Goal: Task Accomplishment & Management: Manage account settings

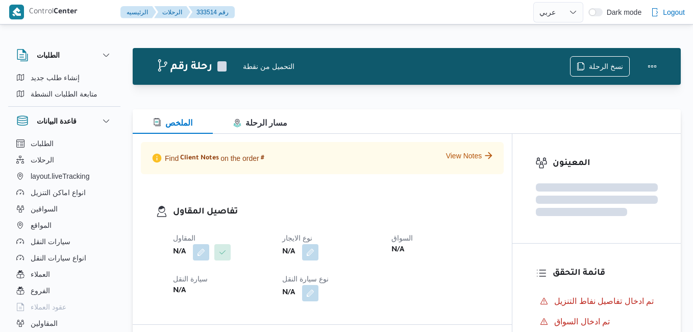
select select "ar"
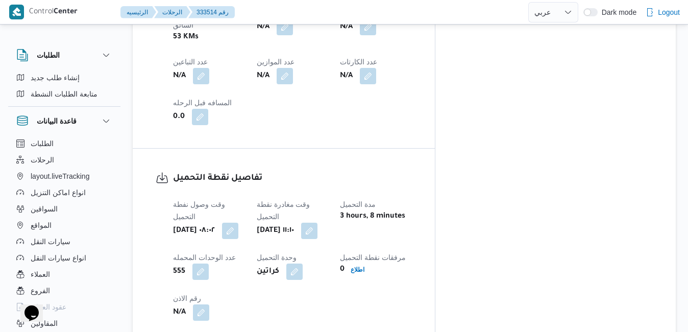
scroll to position [714, 0]
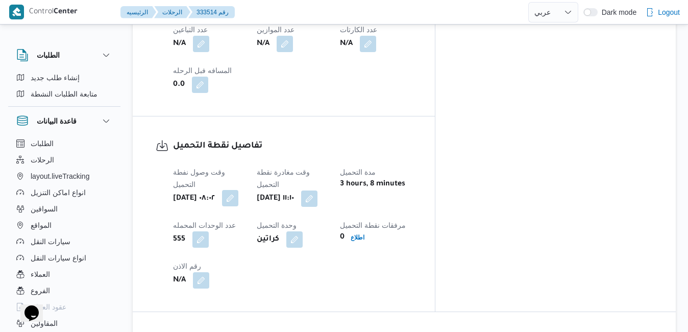
click at [238, 190] on button "button" at bounding box center [230, 198] width 16 height 16
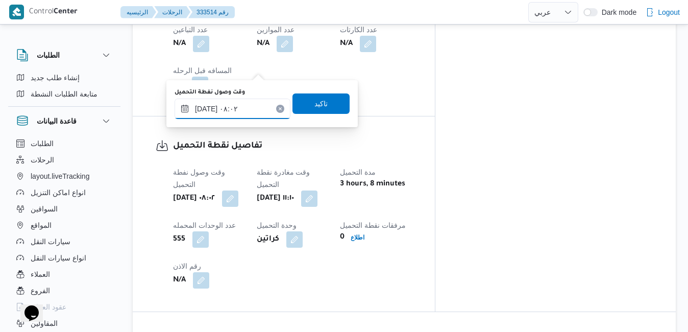
click at [247, 106] on input "٣١/٠٨/٢٠٢٥ ٠٨:٠٢" at bounding box center [232, 108] width 116 height 20
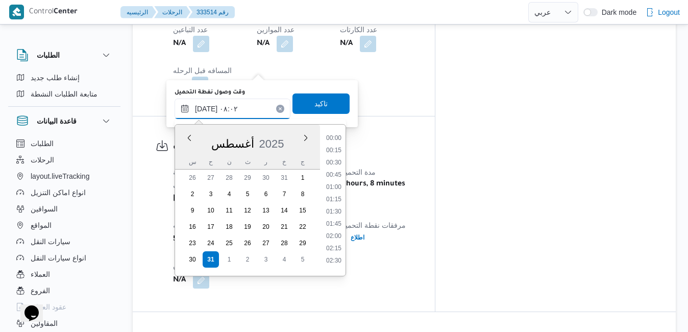
scroll to position [321, 0]
click at [337, 158] on li "07:00" at bounding box center [333, 159] width 23 height 10
type input "٣١/٠٨/٢٠٢٥ ٠٧:٠٠"
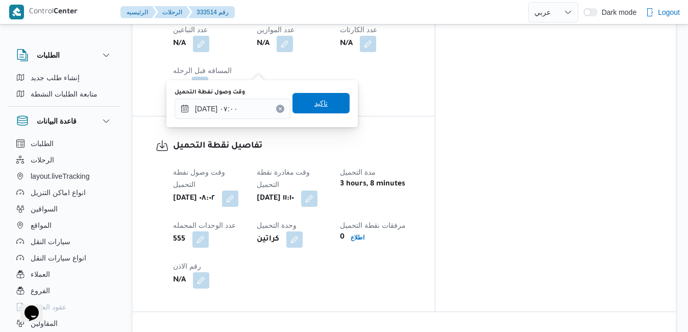
click at [320, 102] on span "تاكيد" at bounding box center [320, 103] width 57 height 20
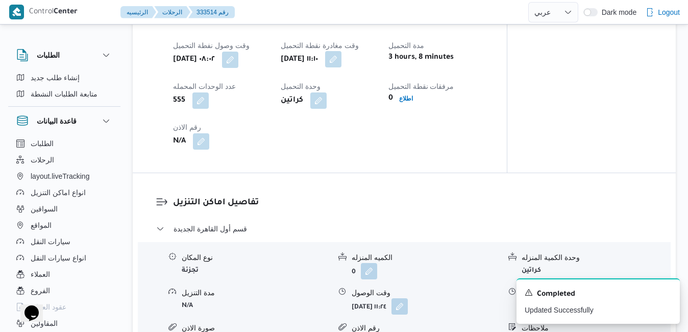
click at [341, 67] on button "button" at bounding box center [333, 59] width 16 height 16
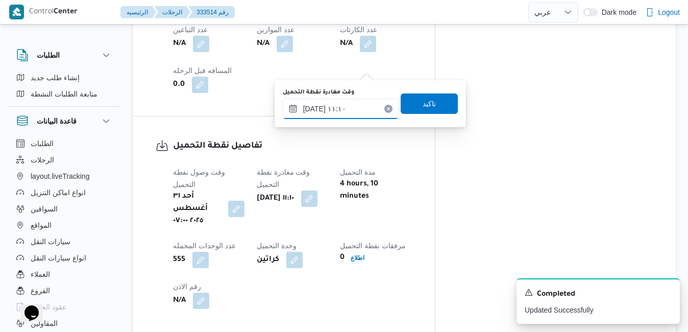
click at [340, 107] on input "٣١/٠٨/٢٠٢٥ ١١:١٠" at bounding box center [341, 108] width 116 height 20
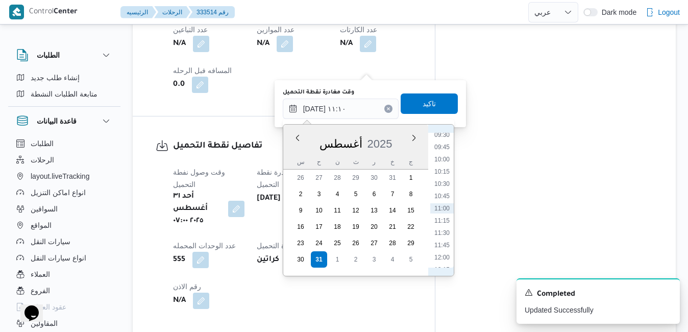
scroll to position [351, 0]
click at [441, 165] on li "07:45" at bounding box center [441, 167] width 23 height 10
type input "٣١/٠٨/٢٠٢٥ ٠٧:٤٥"
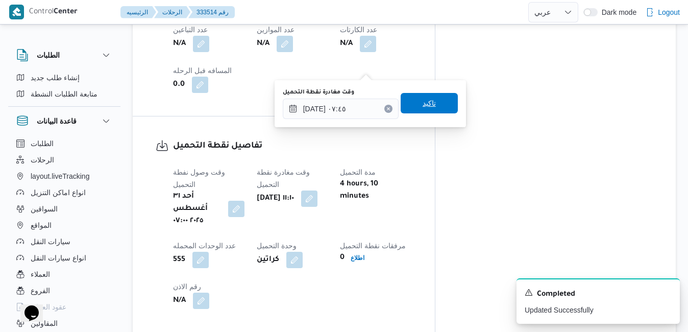
click at [436, 107] on span "تاكيد" at bounding box center [429, 103] width 57 height 20
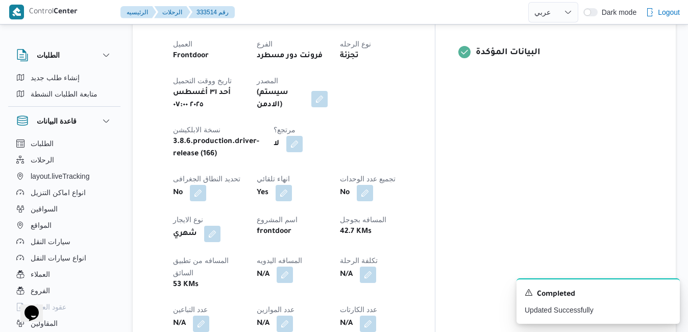
scroll to position [429, 0]
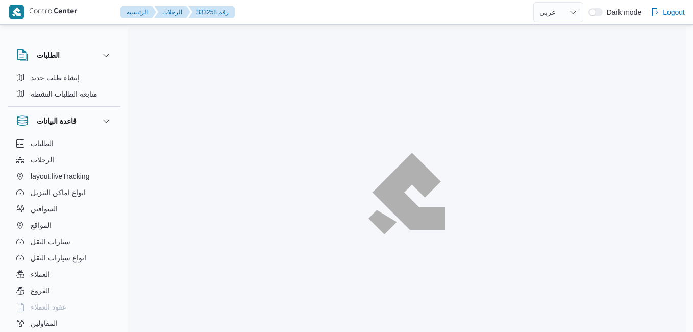
select select "ar"
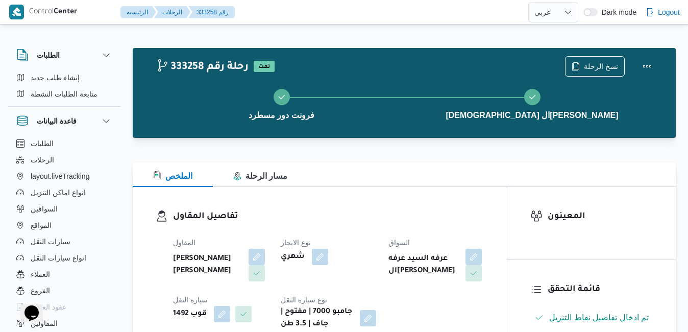
click at [386, 207] on div "تفاصيل المقاول المقاول عبدالمنعم مجدي السيد عواد نوع الايجار شهري السواق عرفه ا…" at bounding box center [320, 270] width 374 height 166
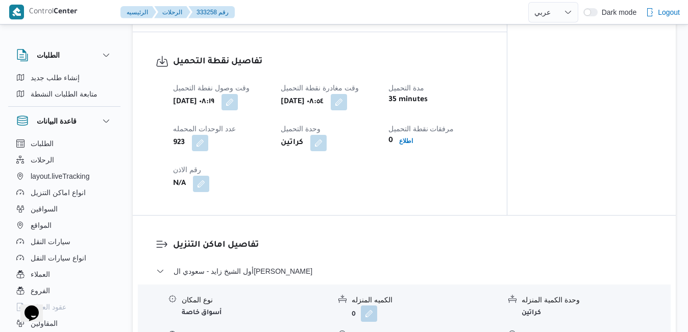
scroll to position [673, 0]
click at [238, 98] on button "button" at bounding box center [229, 100] width 16 height 16
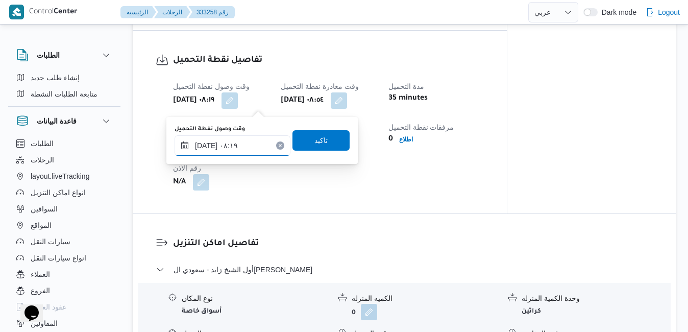
click at [251, 146] on input "٣١/٠٨/٢٠٢٥ ٠٨:١٩" at bounding box center [232, 145] width 116 height 20
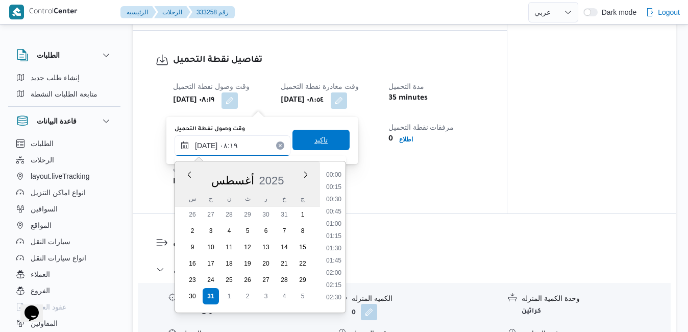
scroll to position [334, 0]
click at [338, 185] on li "07:00" at bounding box center [333, 184] width 23 height 10
type input "٣١/٠٨/٢٠٢٥ ٠٧:٠٠"
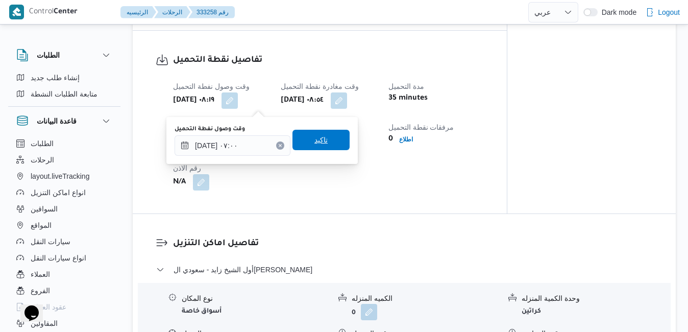
click at [322, 143] on span "تاكيد" at bounding box center [320, 140] width 57 height 20
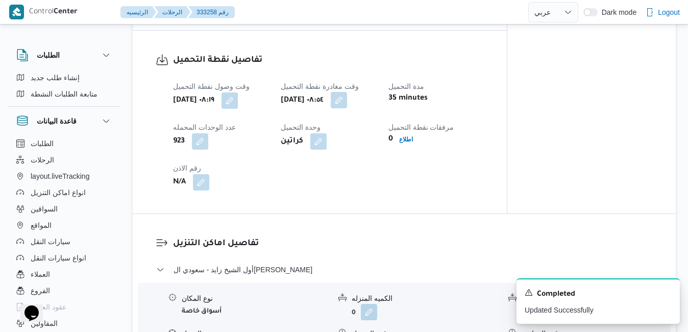
click at [347, 103] on button "button" at bounding box center [339, 100] width 16 height 16
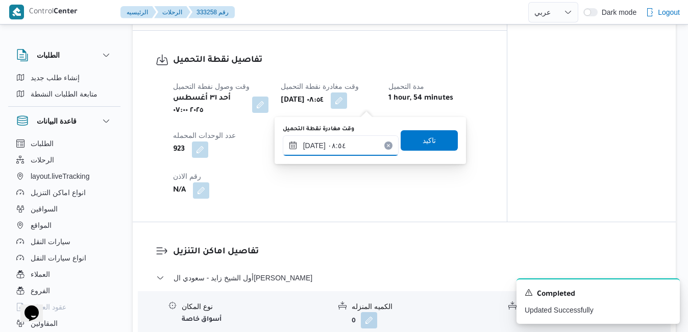
click at [342, 146] on input "٣١/٠٨/٢٠٢٥ ٠٨:٥٤" at bounding box center [341, 145] width 116 height 20
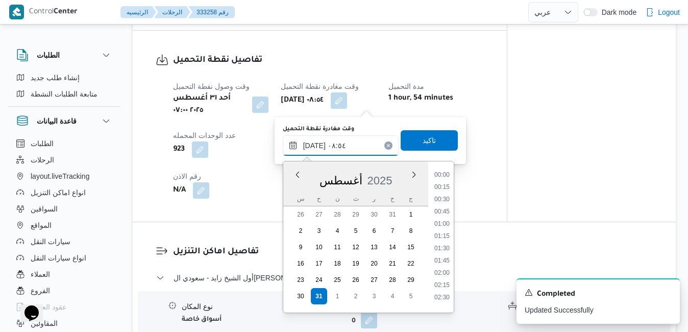
scroll to position [358, 0]
click at [446, 208] on li "08:00" at bounding box center [441, 208] width 23 height 10
type input "٣١/٠٨/٢٠٢٥ ٠٨:٠٠"
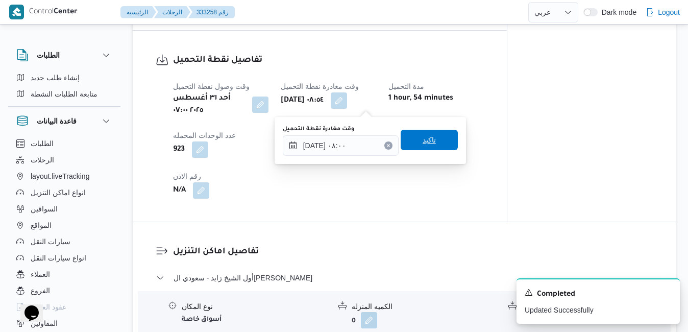
click at [436, 147] on span "تاكيد" at bounding box center [429, 140] width 57 height 20
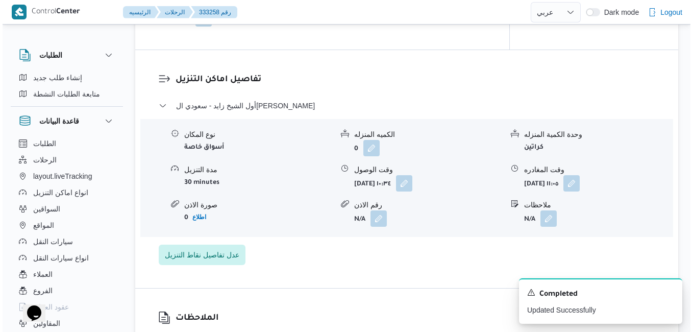
scroll to position [857, 0]
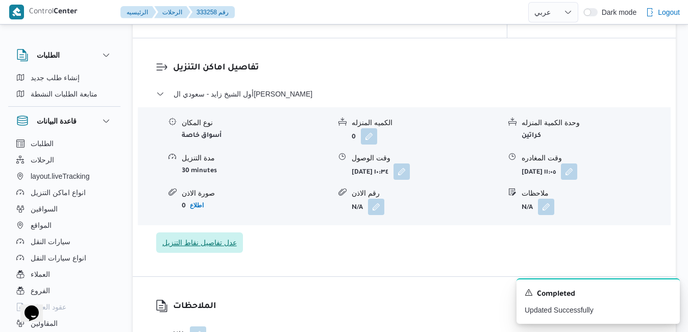
click at [219, 245] on span "عدل تفاصيل نقاط التنزيل" at bounding box center [199, 242] width 74 height 12
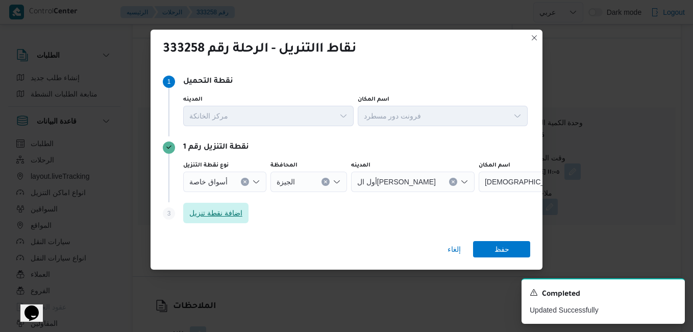
click at [228, 220] on span "اضافة نقطة تنزيل" at bounding box center [215, 213] width 65 height 20
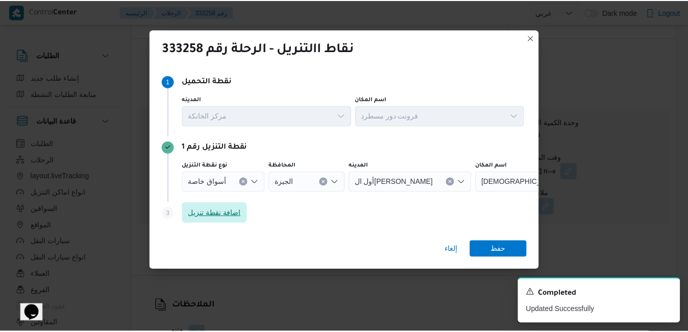
scroll to position [12, 0]
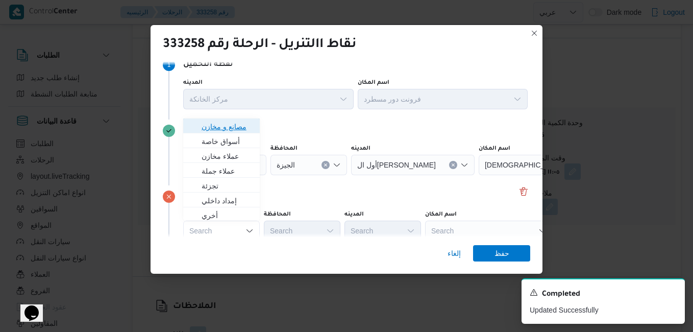
click at [240, 132] on span "مصانع و مخازن" at bounding box center [228, 126] width 52 height 12
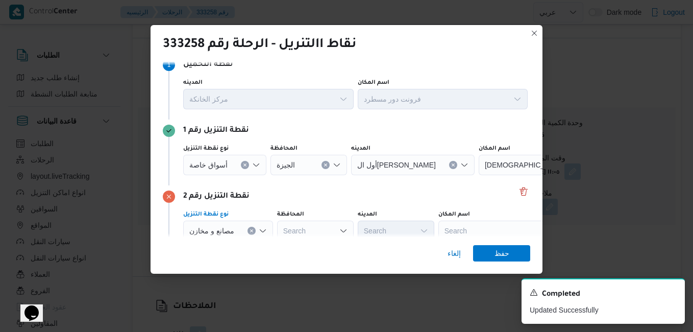
click at [484, 226] on div "Search" at bounding box center [502, 230] width 128 height 20
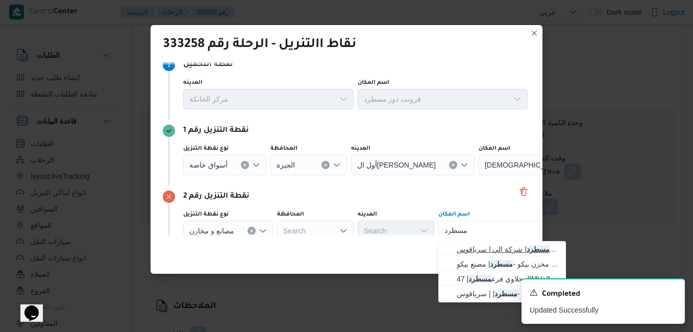
type input "مسطرد"
click at [475, 251] on span "فرونت دور مسطرد | شركة الي | سرياقوس" at bounding box center [508, 249] width 103 height 12
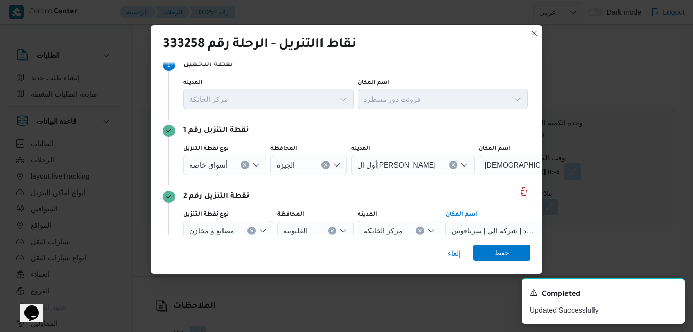
click at [490, 251] on span "حفظ" at bounding box center [501, 252] width 57 height 16
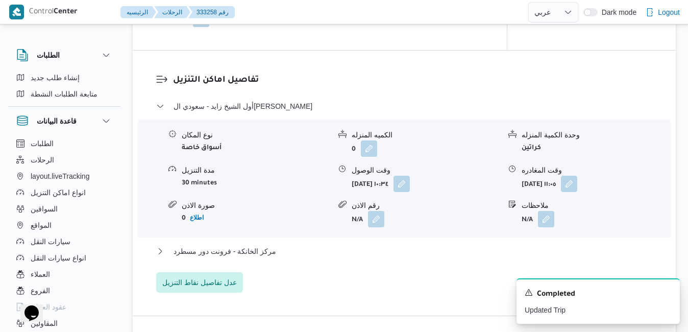
click at [444, 262] on div "أول الشيخ زايد - سعودي الشيخ زايد نوع المكان أسواق خاصة الكميه المنزله 0 وحدة ا…" at bounding box center [404, 196] width 496 height 192
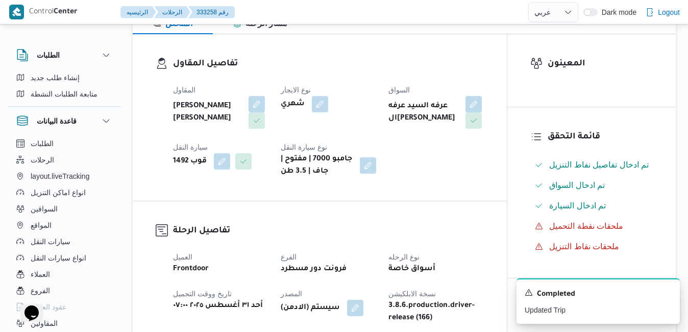
scroll to position [163, 0]
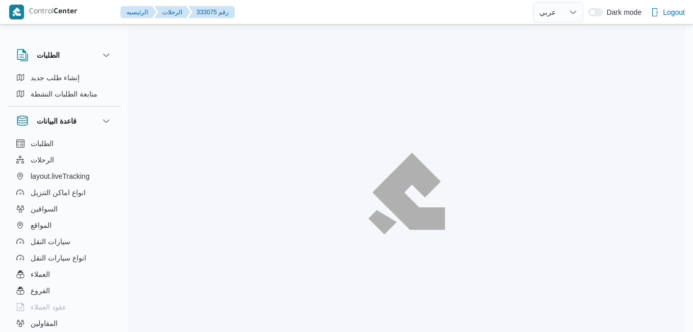
select select "ar"
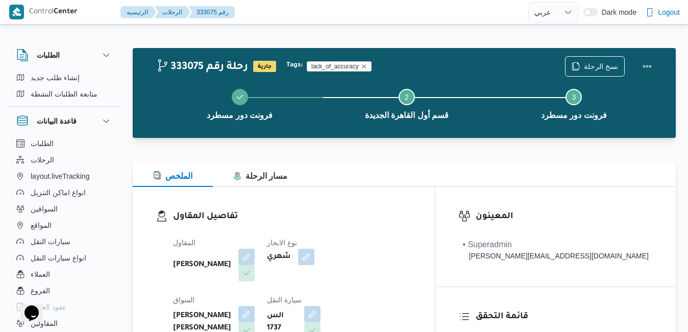
click at [383, 178] on div "الملخص مسار الرحلة" at bounding box center [404, 174] width 543 height 24
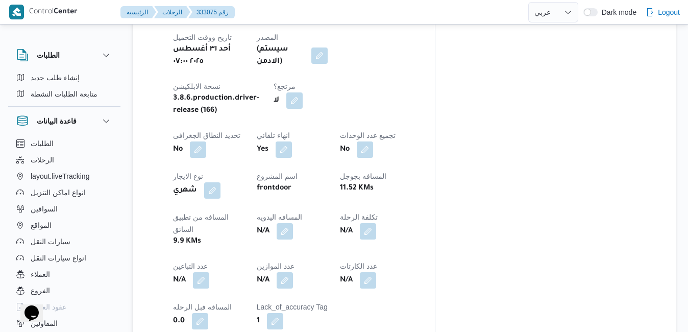
scroll to position [490, 0]
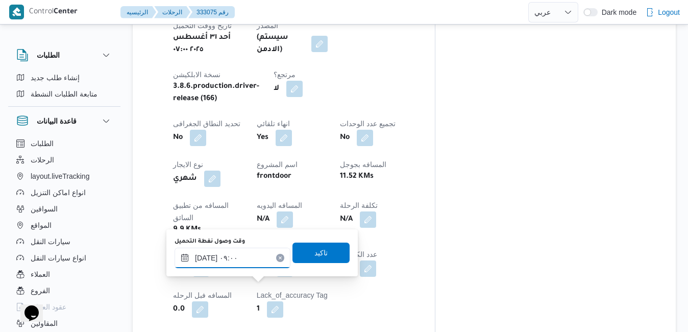
click at [245, 255] on input "٣١/٠٨/٢٠٢٥ ٠٩:٠٠" at bounding box center [232, 257] width 116 height 20
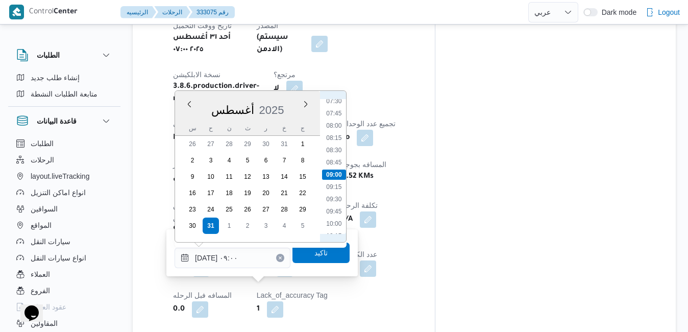
scroll to position [253, 0]
click at [332, 192] on li "07:00" at bounding box center [333, 194] width 23 height 10
type input "[DATE] ٠٧:٠٠"
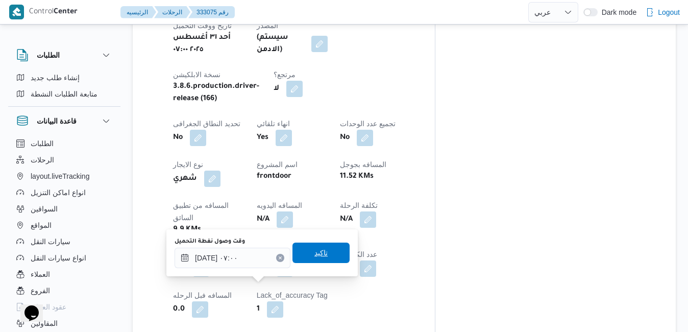
drag, startPoint x: 315, startPoint y: 256, endPoint x: 328, endPoint y: 255, distance: 12.8
click at [328, 255] on span "تاكيد" at bounding box center [320, 252] width 57 height 20
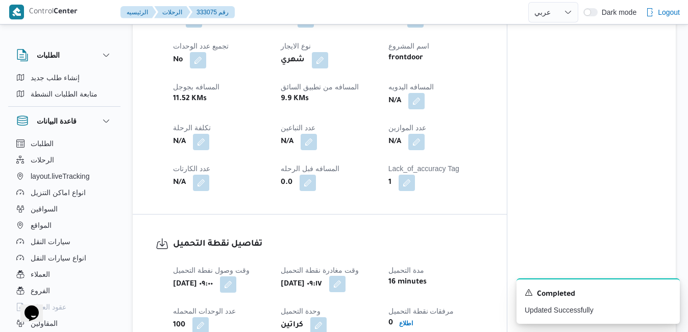
click at [345, 287] on button "button" at bounding box center [337, 284] width 16 height 16
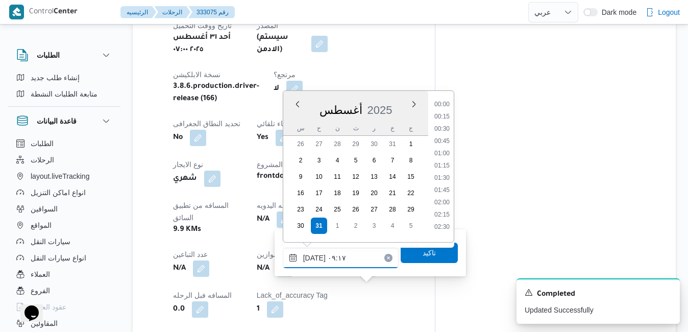
click at [341, 253] on input "٣١/٠٨/٢٠٢٥ ٠٩:١٧" at bounding box center [341, 257] width 116 height 20
click at [445, 104] on li "07:45" at bounding box center [441, 101] width 23 height 10
type input "[DATE] ٠٧:٤٥"
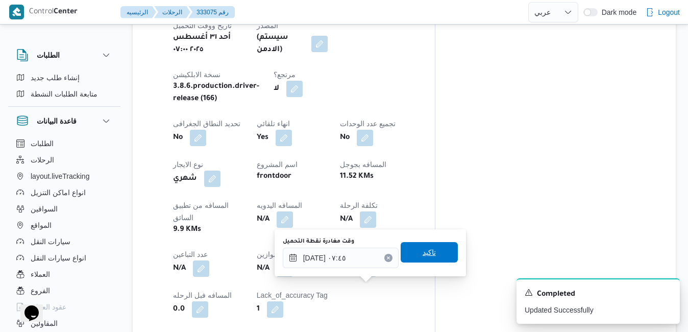
click at [424, 250] on span "تاكيد" at bounding box center [428, 252] width 13 height 12
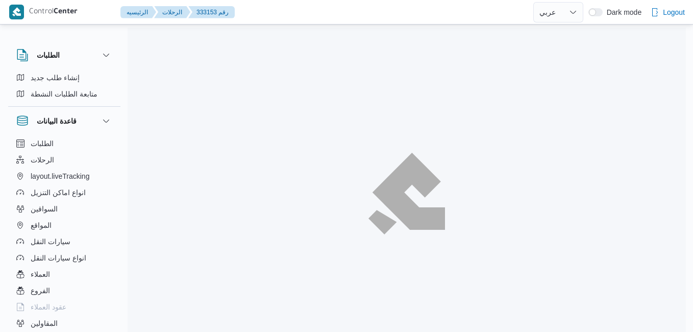
select select "ar"
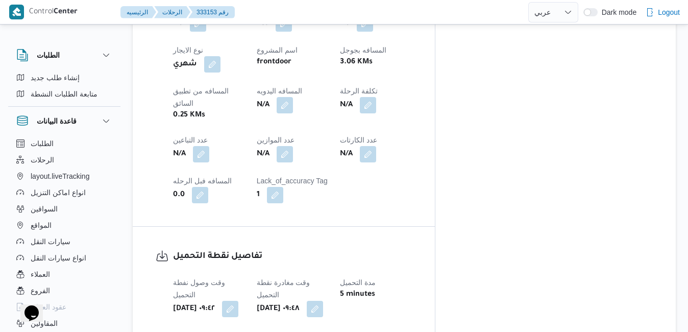
scroll to position [673, 0]
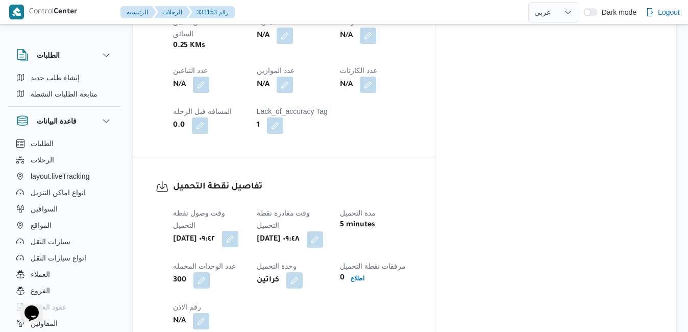
click at [238, 231] on button "button" at bounding box center [230, 239] width 16 height 16
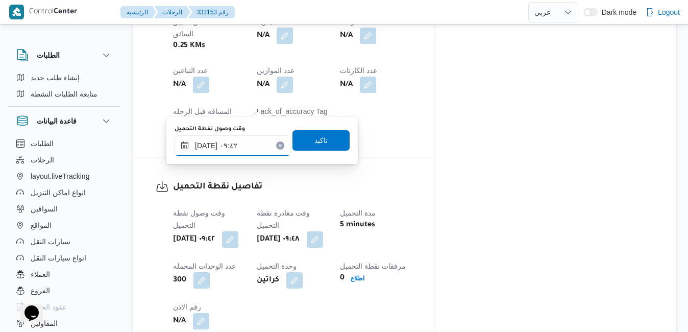
click at [238, 140] on input "٣١/٠٨/٢٠٢٥ ٠٩:٤٢" at bounding box center [232, 145] width 116 height 20
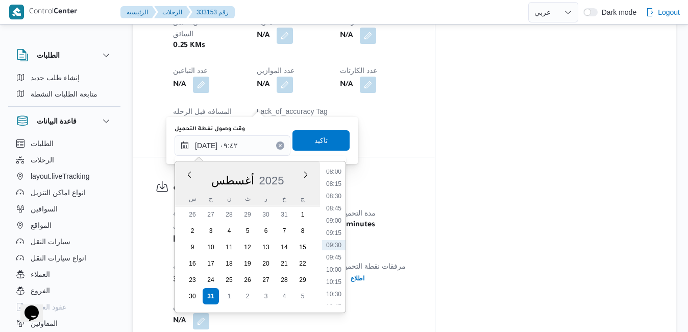
scroll to position [277, 0]
click at [335, 240] on li "07:00" at bounding box center [333, 240] width 23 height 10
type input "٣١/٠٨/٢٠٢٥ ٠٧:٠٠"
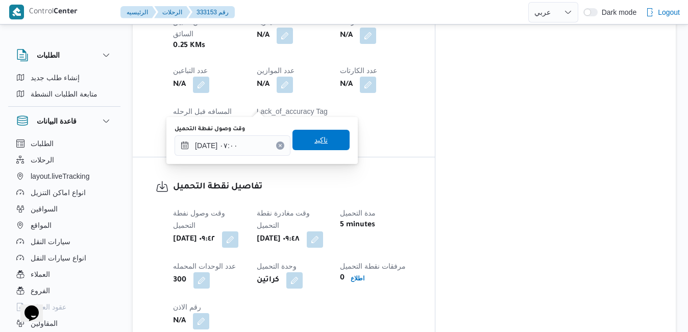
click at [319, 137] on span "تاكيد" at bounding box center [320, 140] width 13 height 12
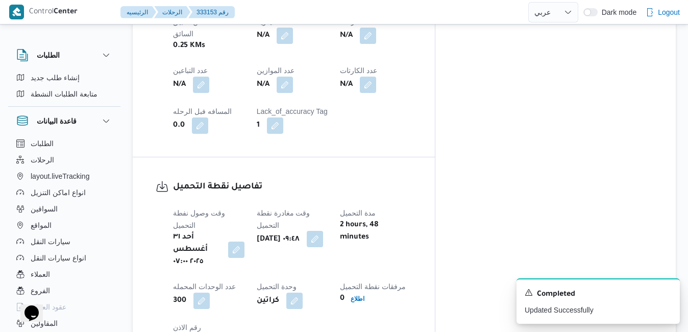
click at [323, 231] on button "button" at bounding box center [315, 239] width 16 height 16
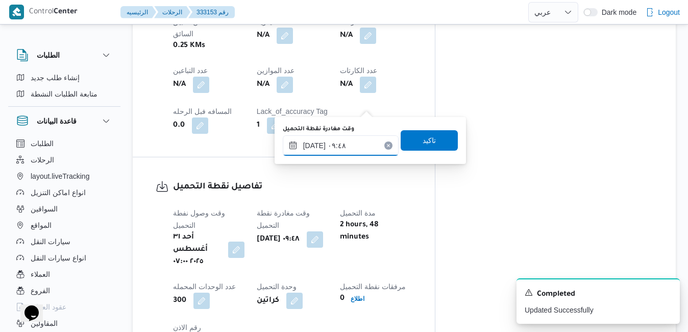
click at [343, 139] on input "٣١/٠٨/٢٠٢٥ ٠٩:٤٨" at bounding box center [341, 145] width 116 height 20
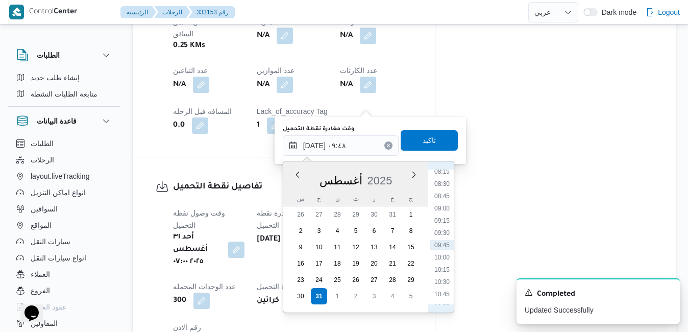
scroll to position [289, 0]
click at [442, 266] on li "07:45" at bounding box center [441, 265] width 23 height 10
type input "٣١/٠٨/٢٠٢٥ ٠٧:٤٥"
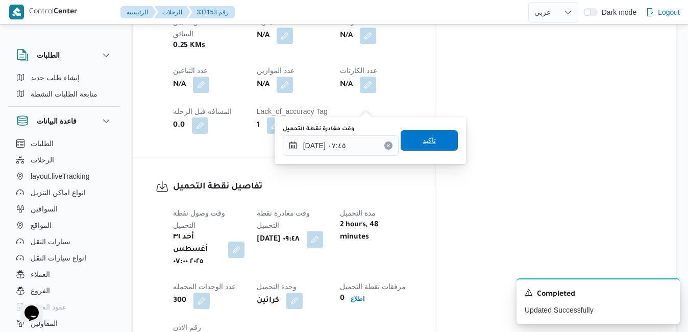
click at [426, 140] on span "تاكيد" at bounding box center [428, 140] width 13 height 12
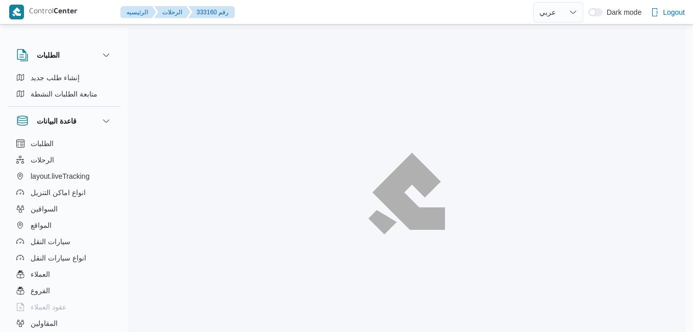
select select "ar"
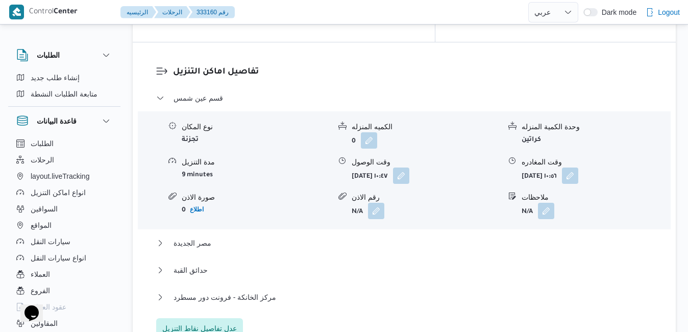
scroll to position [1020, 0]
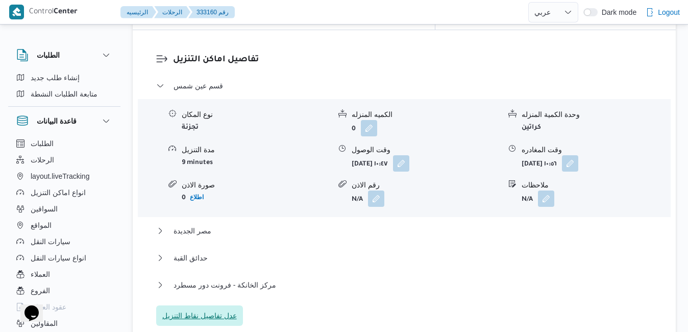
click at [228, 309] on span "عدل تفاصيل نقاط التنزيل" at bounding box center [199, 315] width 74 height 12
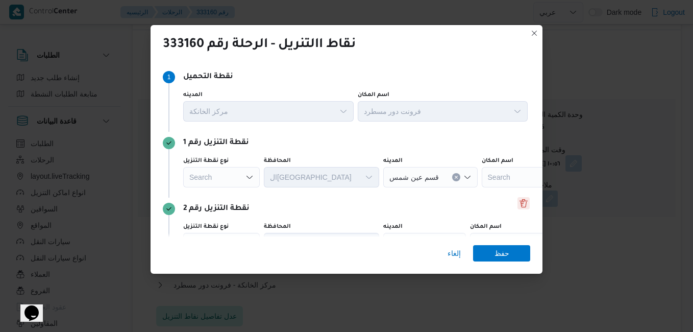
click at [516, 197] on div "نقطة التنزيل رقم 2 نوع نقطة التنزيل Search ال[GEOGRAPHIC_DATA] المدينه [GEOGRAP…" at bounding box center [346, 230] width 367 height 66
click at [521, 203] on button "Delete" at bounding box center [523, 203] width 12 height 12
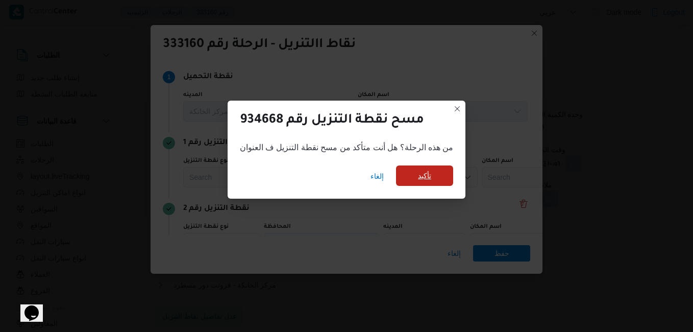
click at [429, 180] on span "تأكيد" at bounding box center [424, 175] width 13 height 12
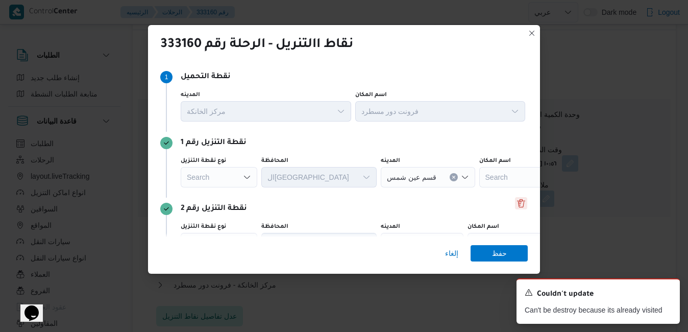
click at [517, 205] on button "Delete" at bounding box center [521, 203] width 12 height 12
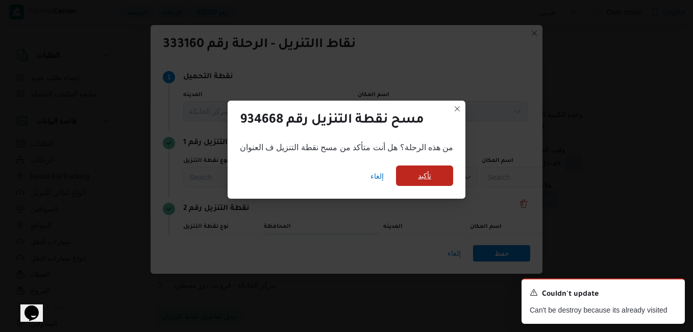
click at [433, 172] on span "تأكيد" at bounding box center [424, 175] width 57 height 20
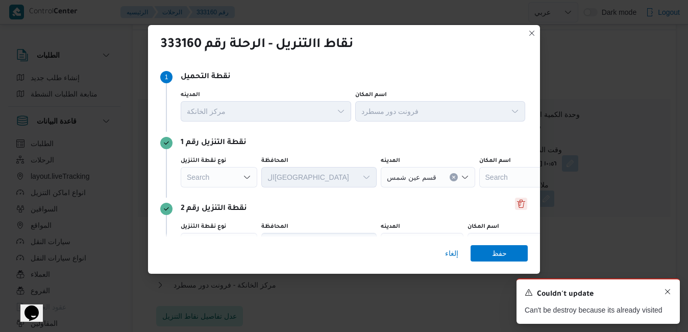
click at [665, 292] on icon "Dismiss toast" at bounding box center [667, 291] width 8 height 8
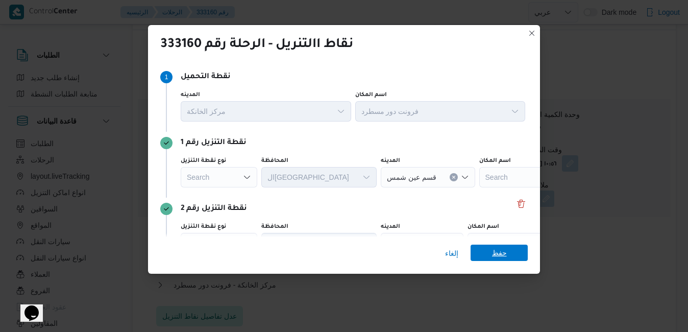
click at [494, 249] on span "حفظ" at bounding box center [499, 252] width 15 height 16
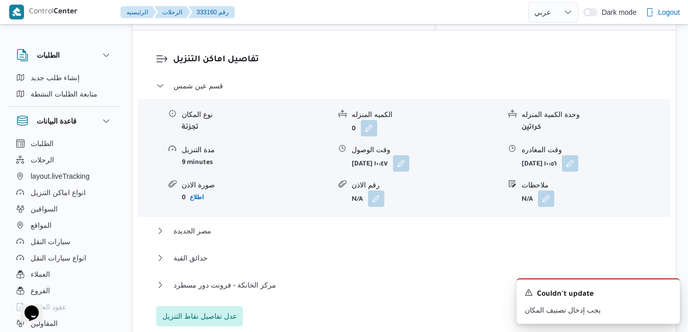
click at [393, 160] on div "قسم عين شمس نوع المكان تجزئة الكميه المنزله 0 وحدة الكمية المنزله كراتين مدة ال…" at bounding box center [404, 203] width 496 height 246
click at [666, 290] on icon "Dismiss toast" at bounding box center [667, 291] width 8 height 8
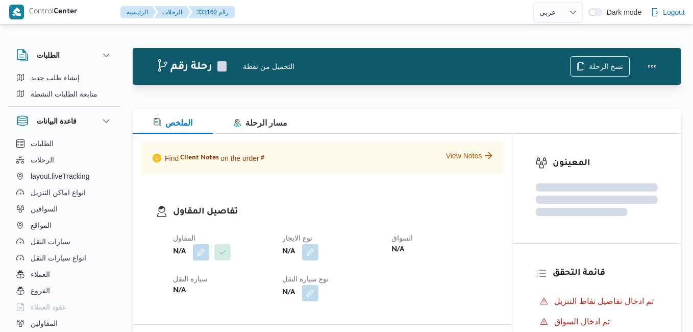
select select "ar"
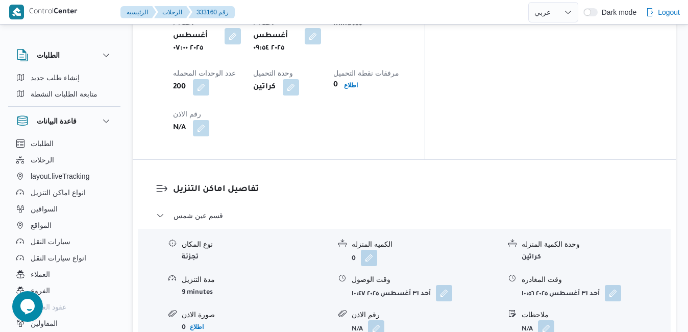
scroll to position [905, 0]
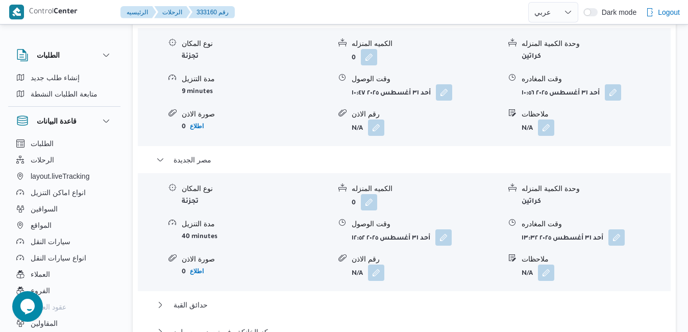
scroll to position [1089, 0]
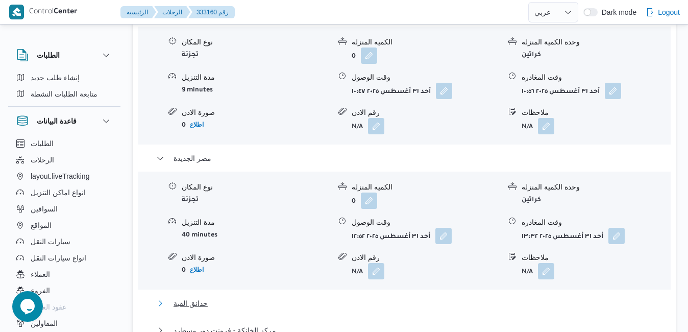
click at [441, 297] on button "حدائق القبة" at bounding box center [404, 303] width 496 height 12
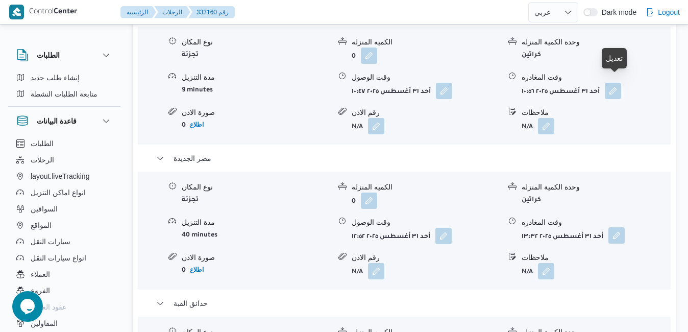
click at [615, 227] on button "button" at bounding box center [616, 235] width 16 height 16
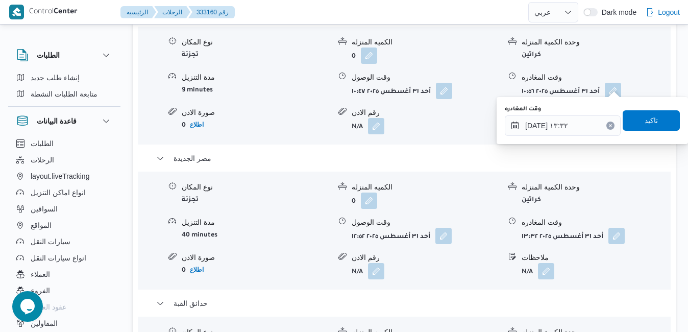
click at [609, 124] on icon "Clear input" at bounding box center [610, 125] width 3 height 3
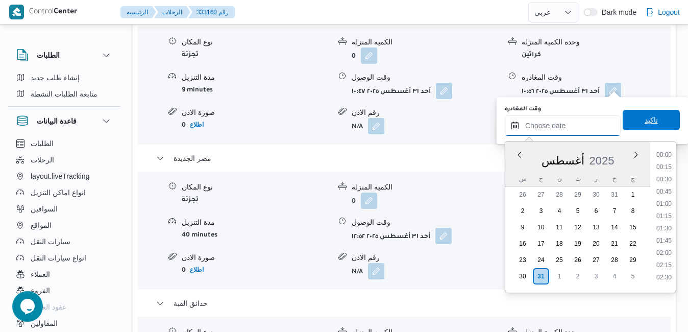
scroll to position [603, 0]
click at [628, 123] on span "تاكيد" at bounding box center [650, 120] width 57 height 20
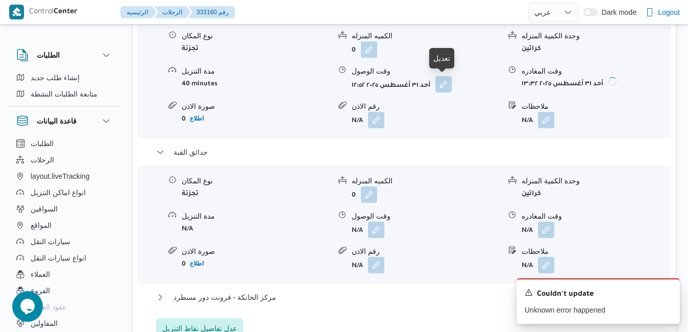
click at [451, 86] on button "button" at bounding box center [443, 84] width 16 height 16
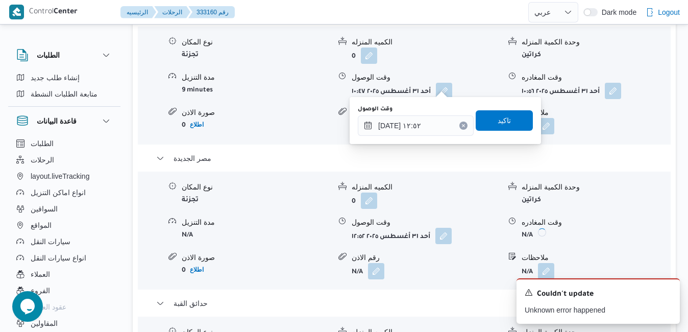
click at [459, 129] on button "Clear input" at bounding box center [463, 125] width 8 height 8
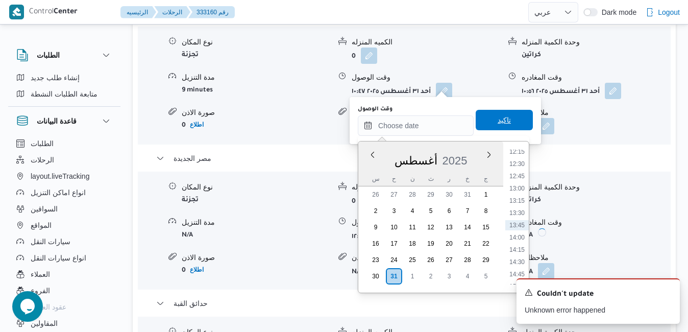
click at [498, 118] on span "تاكيد" at bounding box center [503, 120] width 13 height 12
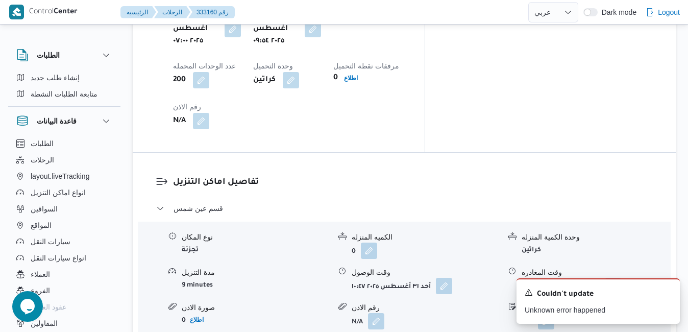
scroll to position [864, 0]
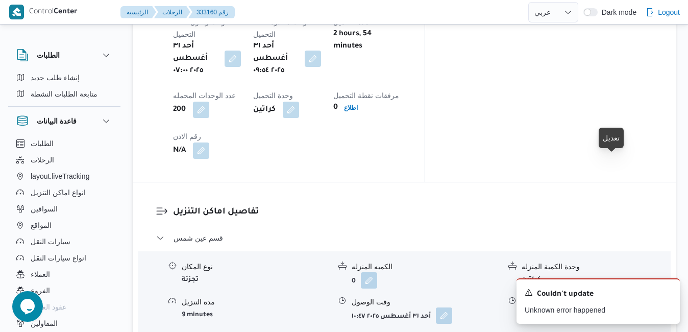
click at [611, 307] on button "button" at bounding box center [613, 315] width 16 height 16
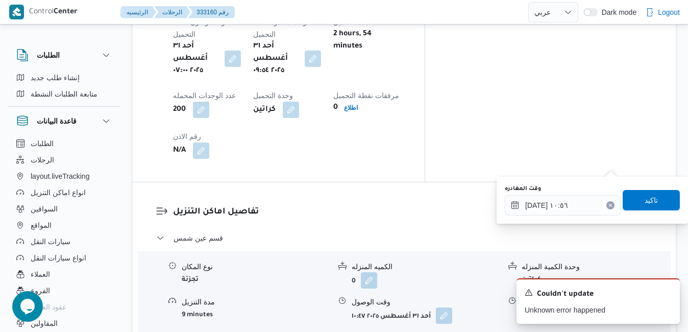
click at [606, 203] on button "Clear input" at bounding box center [610, 205] width 8 height 8
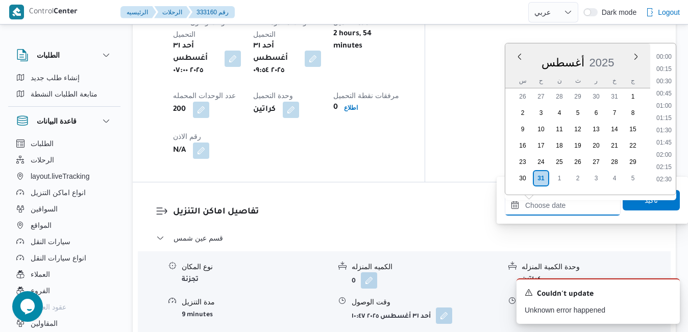
scroll to position [603, 0]
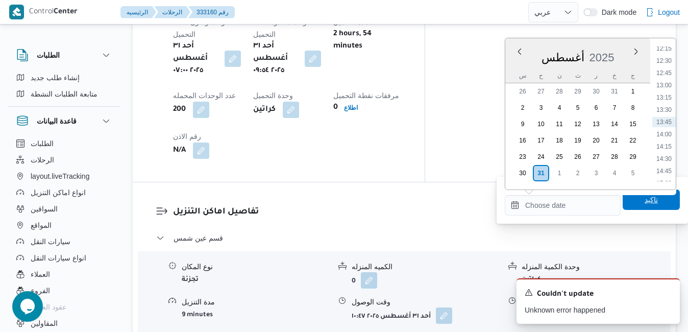
click at [630, 203] on span "تاكيد" at bounding box center [650, 199] width 57 height 20
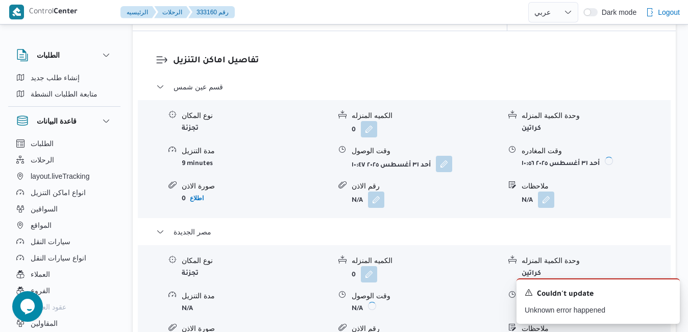
click at [443, 164] on button "button" at bounding box center [444, 164] width 16 height 16
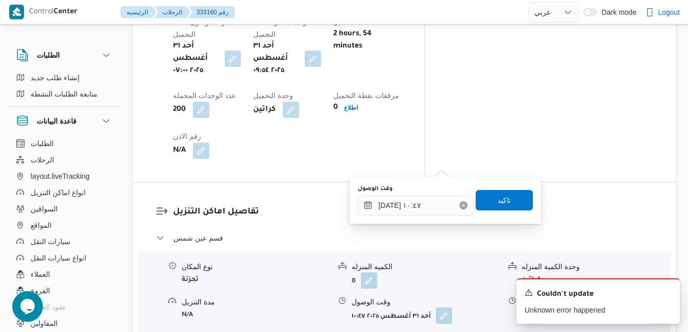
click at [459, 208] on button "Clear input" at bounding box center [463, 205] width 8 height 8
click at [486, 205] on span "تاكيد" at bounding box center [504, 199] width 57 height 20
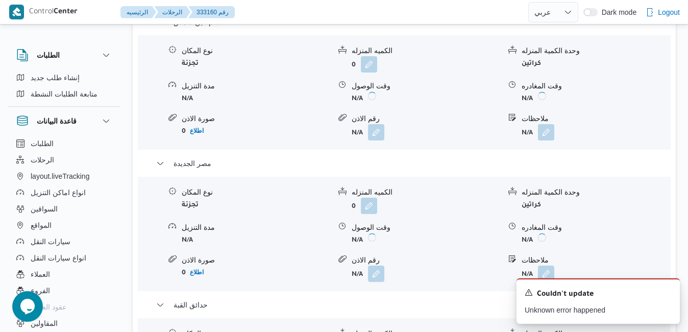
scroll to position [1170, 0]
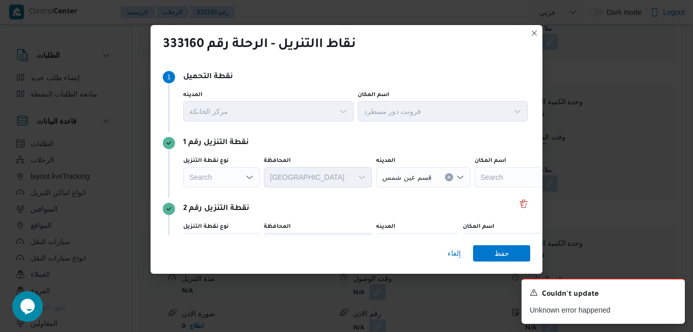
click at [239, 179] on div "Search" at bounding box center [221, 177] width 77 height 20
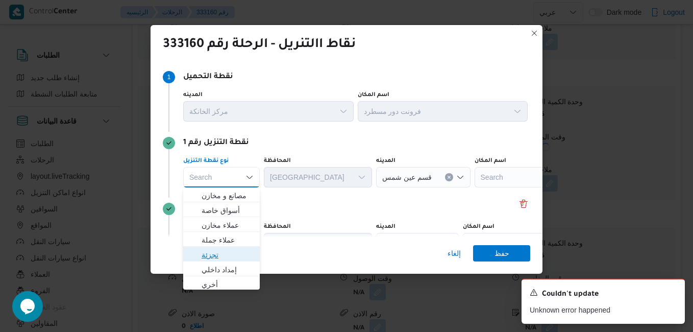
click at [227, 251] on span "تجزئة" at bounding box center [228, 254] width 52 height 12
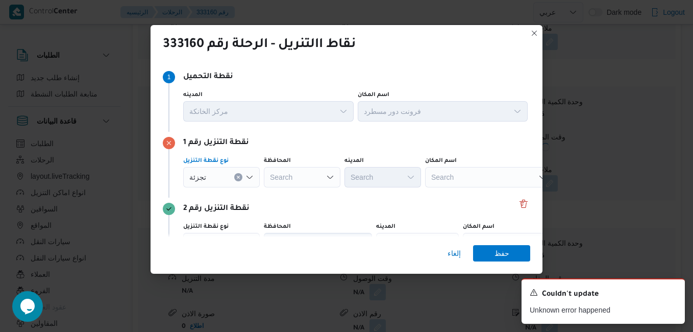
click at [323, 181] on div "Search" at bounding box center [302, 177] width 77 height 20
type input "القا"
click at [302, 191] on mark "القا" at bounding box center [298, 195] width 10 height 8
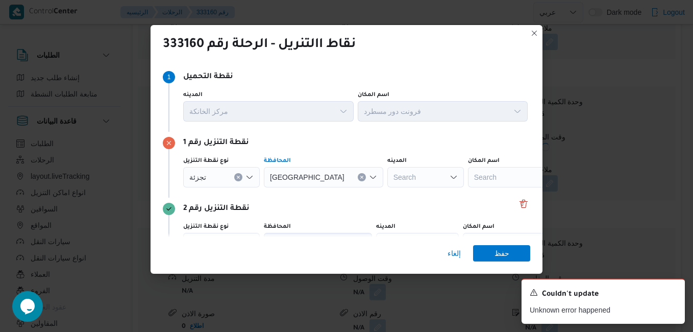
click at [387, 177] on div "Search" at bounding box center [425, 177] width 77 height 20
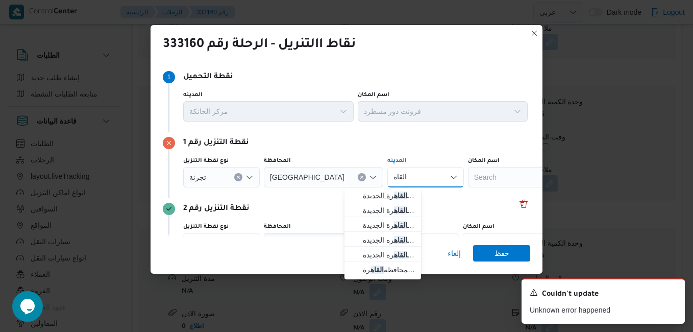
type input "القاه"
click at [370, 196] on span "قسم أول القاه رة الجديدة" at bounding box center [389, 195] width 52 height 12
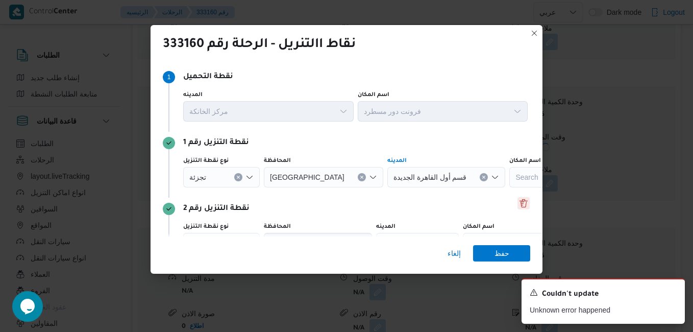
click at [518, 202] on button "Delete" at bounding box center [523, 203] width 12 height 12
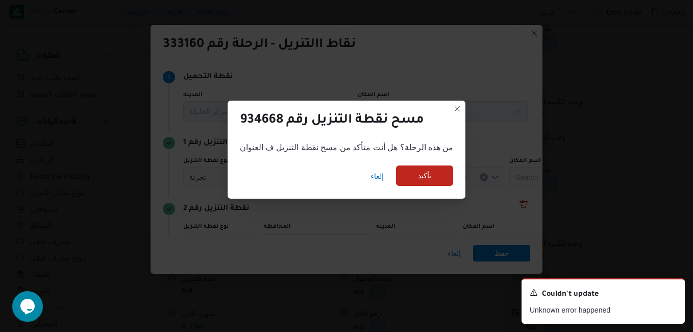
click at [444, 181] on span "تأكيد" at bounding box center [424, 175] width 57 height 20
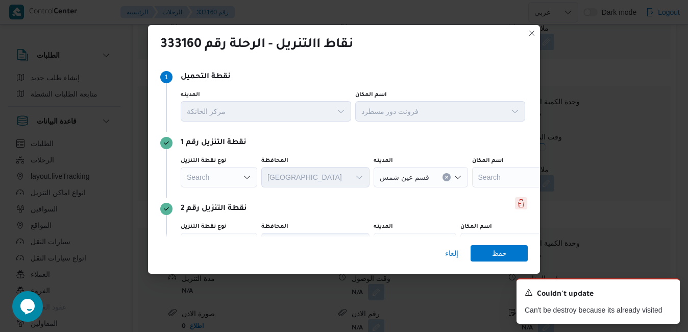
click at [516, 209] on button "Delete" at bounding box center [521, 203] width 12 height 12
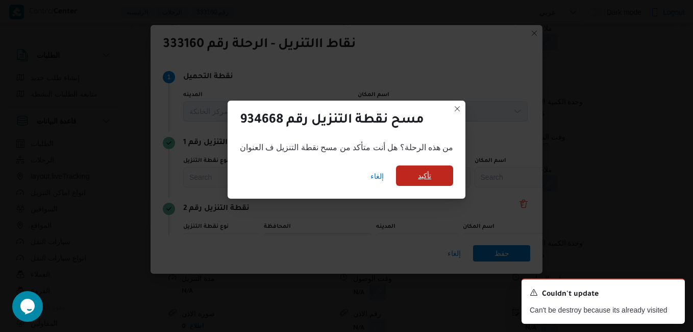
click at [421, 181] on span "تأكيد" at bounding box center [424, 175] width 13 height 12
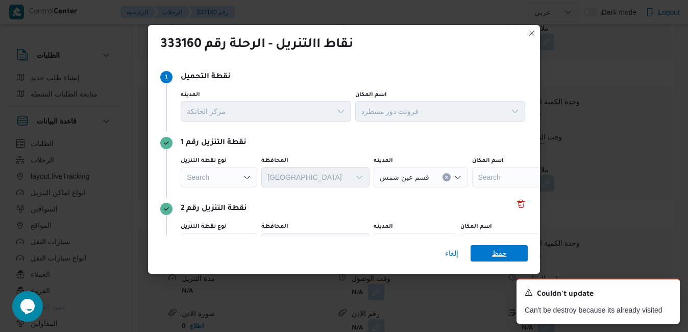
click at [505, 255] on span "حفظ" at bounding box center [499, 253] width 15 height 16
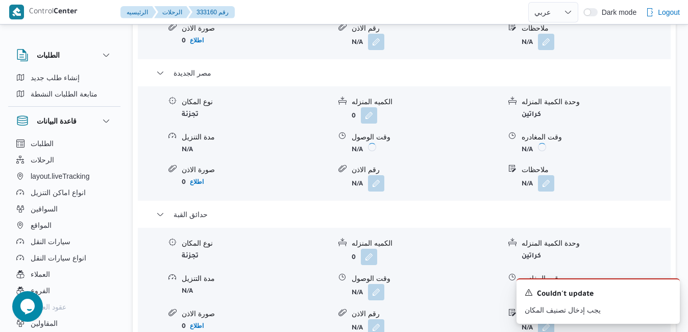
click at [415, 249] on div "تفاصيل اماكن التنزيل قسم عين شمس نوع المكان تجزئة الكميه المنزله 0 وحدة الكمية …" at bounding box center [404, 149] width 543 height 547
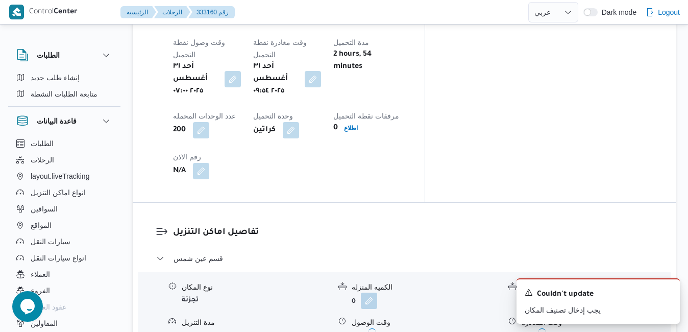
scroll to position [823, 0]
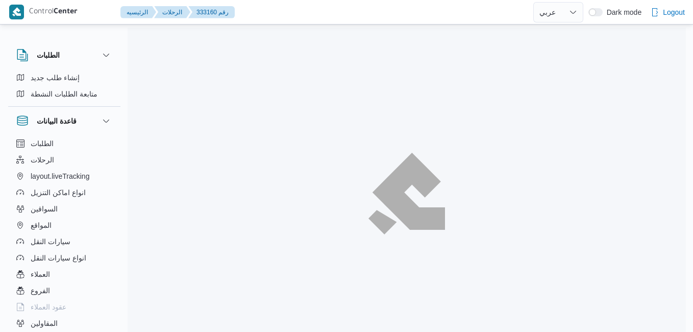
select select "ar"
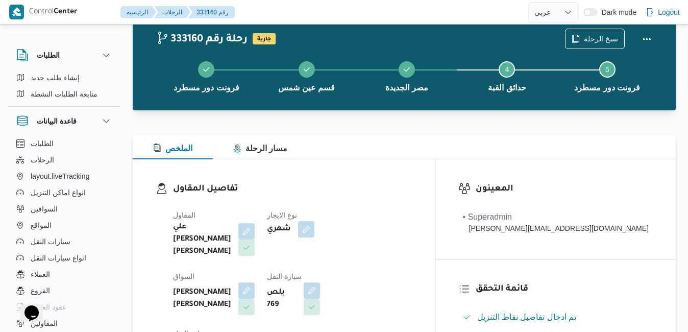
click at [351, 178] on div "تفاصيل المقاول المقاول علي [PERSON_NAME] [PERSON_NAME] نوع الايجار شهري السواق …" at bounding box center [284, 279] width 302 height 240
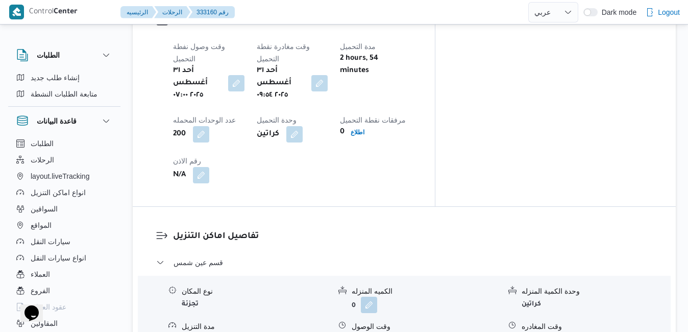
scroll to position [864, 0]
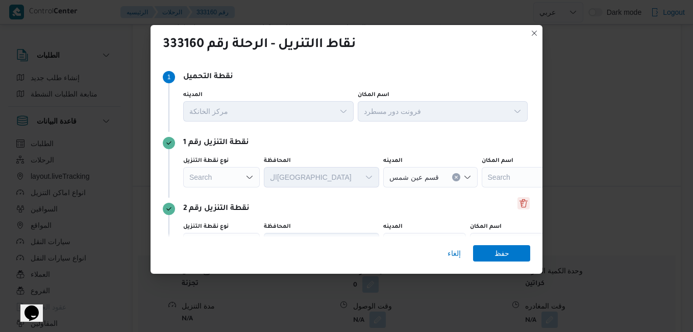
click at [517, 199] on button "Delete" at bounding box center [523, 203] width 12 height 12
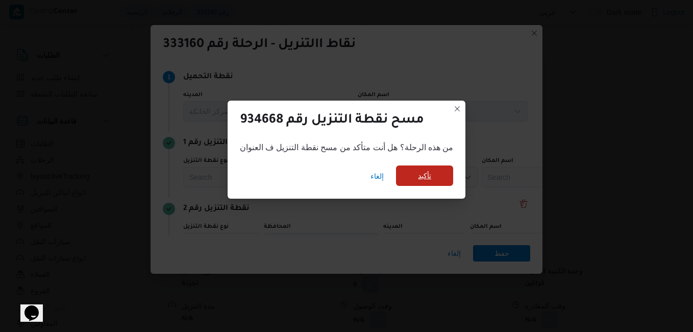
click at [435, 172] on span "تأكيد" at bounding box center [424, 175] width 57 height 20
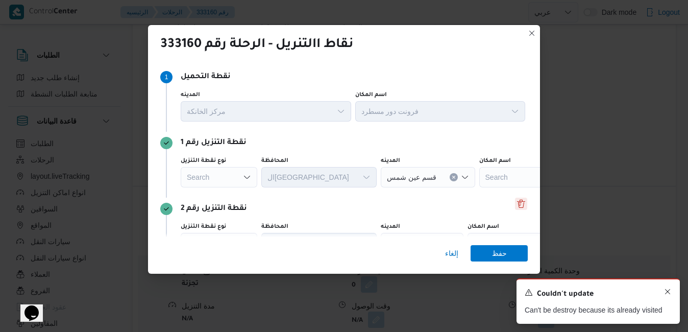
click at [668, 293] on icon "Dismiss toast" at bounding box center [667, 291] width 8 height 8
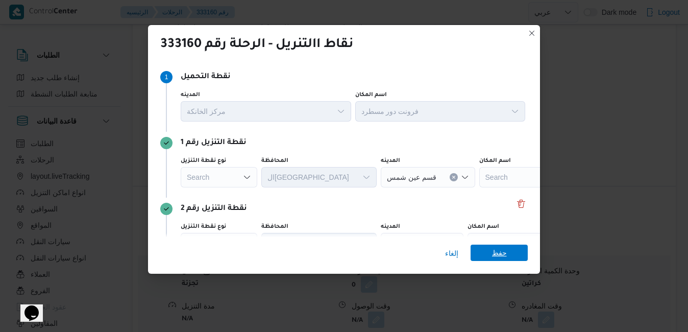
click at [504, 254] on span "حفظ" at bounding box center [499, 252] width 15 height 16
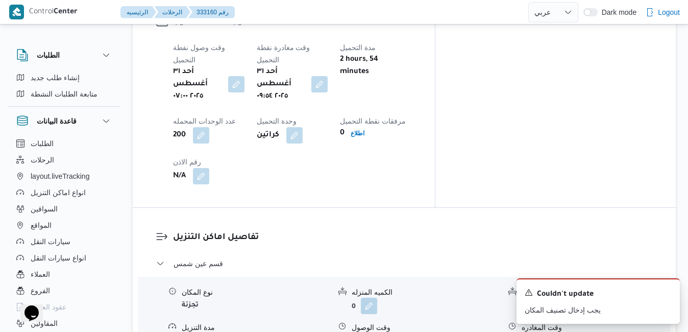
scroll to position [925, 0]
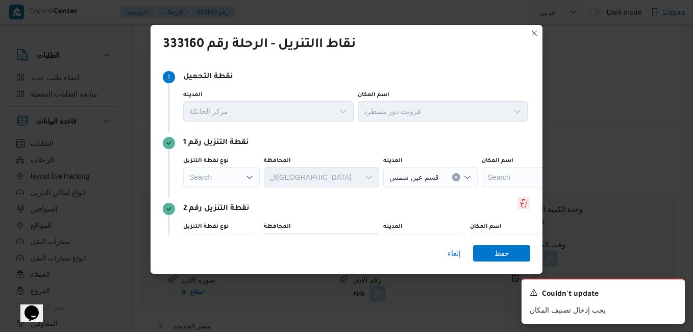
click at [517, 205] on button "Delete" at bounding box center [523, 203] width 12 height 12
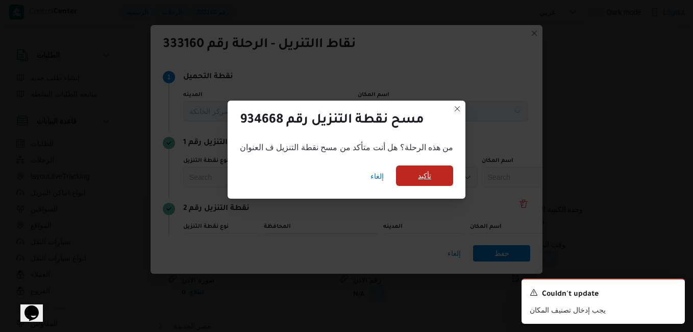
click at [443, 178] on span "تأكيد" at bounding box center [424, 175] width 57 height 20
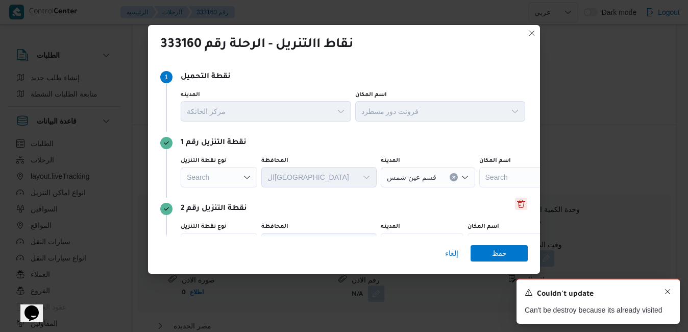
click at [667, 295] on icon "Dismiss toast" at bounding box center [667, 291] width 8 height 8
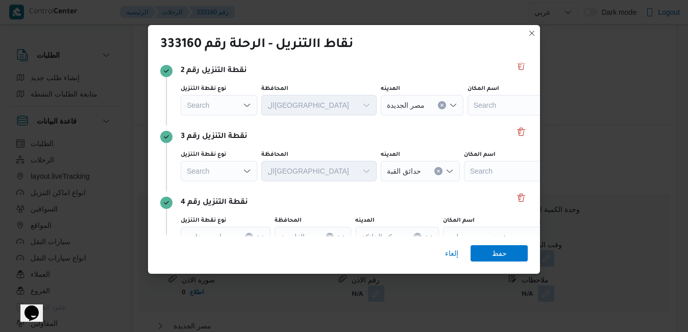
scroll to position [188, 0]
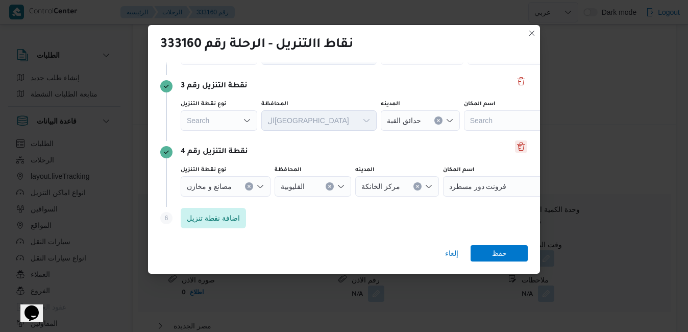
click at [515, 149] on button "Delete" at bounding box center [521, 146] width 12 height 12
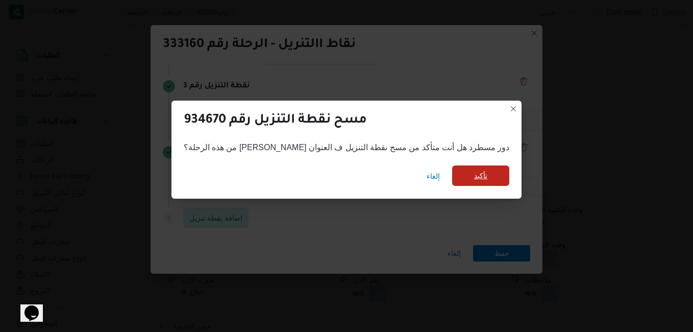
click at [474, 171] on span "تأكيد" at bounding box center [480, 175] width 13 height 12
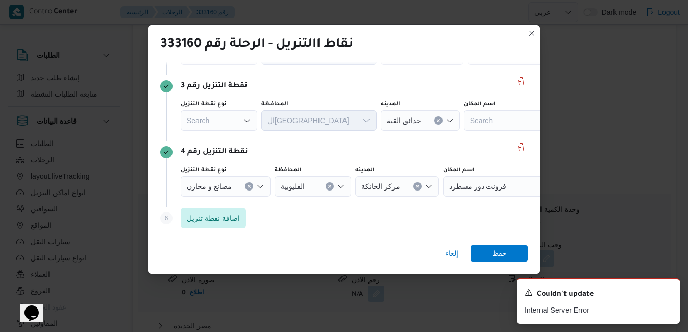
click at [440, 251] on div "إلغاء حفظ" at bounding box center [344, 255] width 392 height 37
click at [444, 253] on span "إلغاء" at bounding box center [451, 253] width 21 height 16
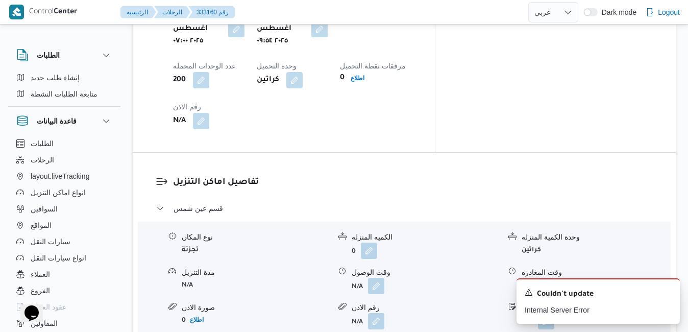
scroll to position [905, 0]
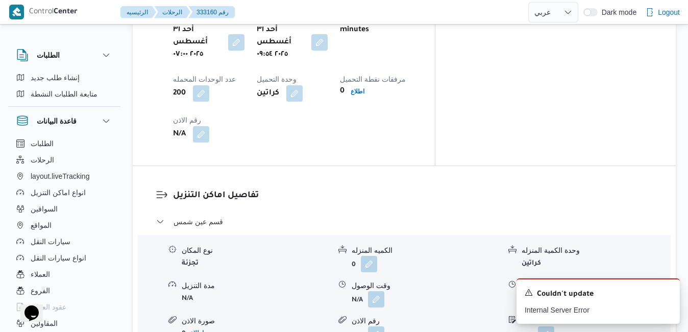
click at [346, 236] on div "نوع المكان تجزئة الكميه المنزله 0 وحدة الكمية المنزله كراتين مدة التنزيل N/A وق…" at bounding box center [404, 294] width 541 height 116
click at [669, 289] on icon "Dismiss toast" at bounding box center [667, 291] width 8 height 8
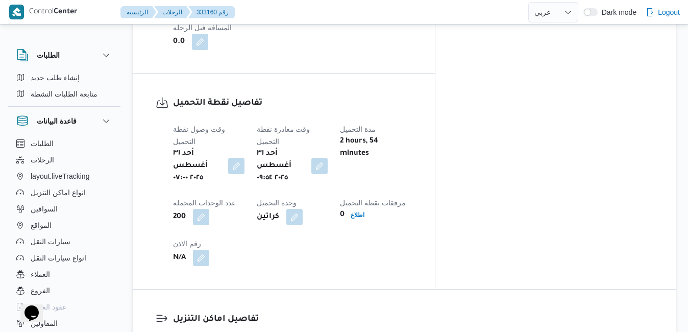
scroll to position [762, 0]
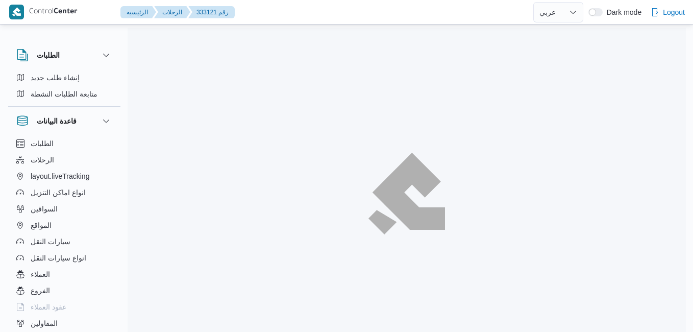
select select "ar"
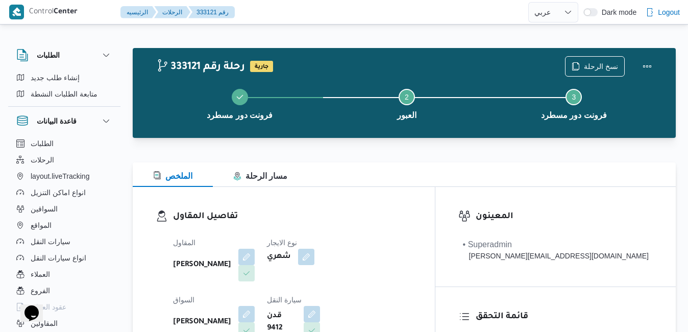
click at [396, 192] on div "تفاصيل المقاول المقاول [PERSON_NAME] نوع الايجار شهري السواق [PERSON_NAME] [PER…" at bounding box center [284, 305] width 302 height 236
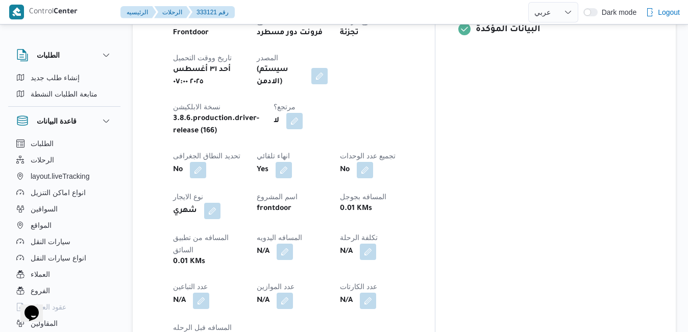
scroll to position [469, 0]
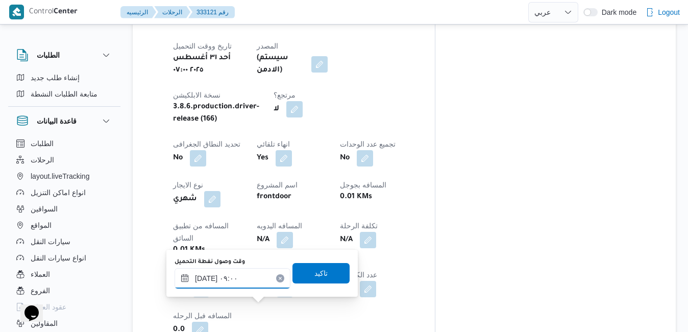
click at [248, 274] on input "٣١/٠٨/٢٠٢٥ ٠٩:٠٠" at bounding box center [232, 278] width 116 height 20
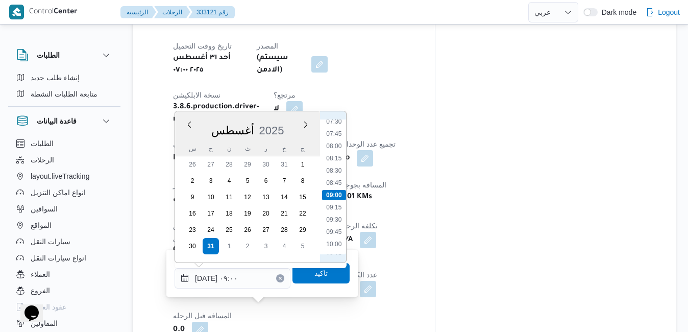
scroll to position [253, 0]
click at [334, 218] on li "07:00" at bounding box center [333, 215] width 23 height 10
type input "[DATE] ٠٧:٠٠"
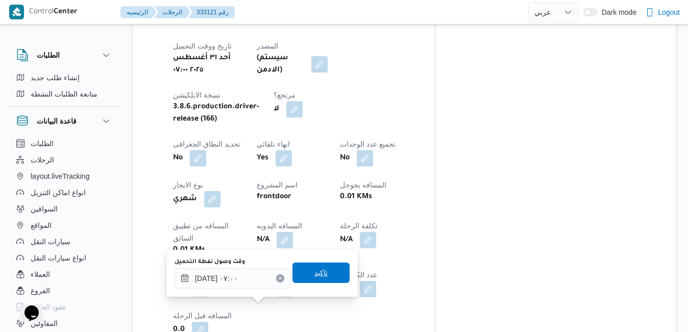
click at [317, 269] on span "تاكيد" at bounding box center [320, 272] width 13 height 12
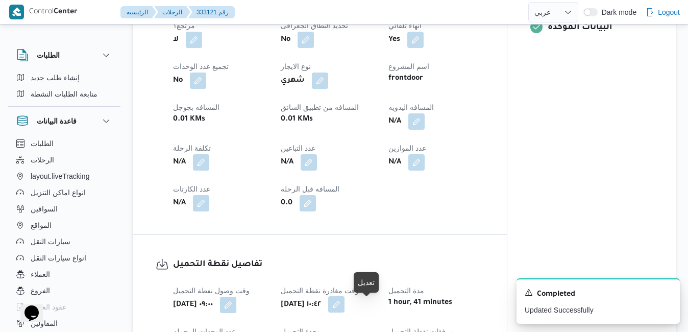
click at [344, 302] on button "button" at bounding box center [336, 304] width 16 height 16
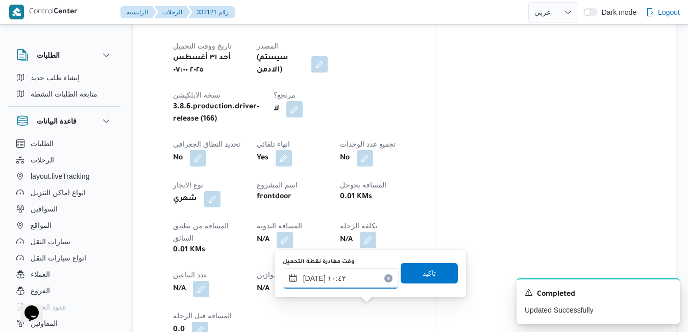
click at [342, 271] on input "٣١/٠٨/٢٠٢٥ ١٠:٤٢" at bounding box center [341, 278] width 116 height 20
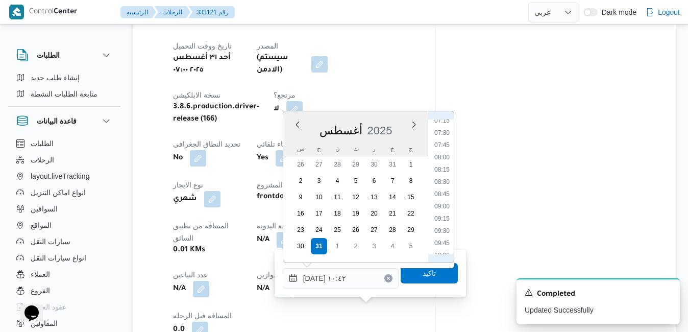
scroll to position [326, 0]
click at [443, 190] on li "08:00" at bounding box center [441, 190] width 23 height 10
type input "٣١/٠٨/٢٠٢٥ ٠٨:٠٠"
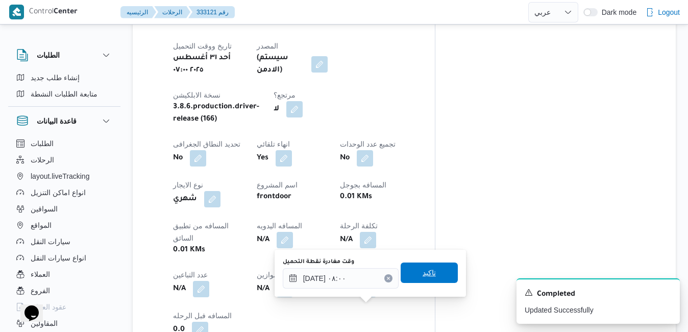
click at [424, 269] on span "تاكيد" at bounding box center [428, 272] width 13 height 12
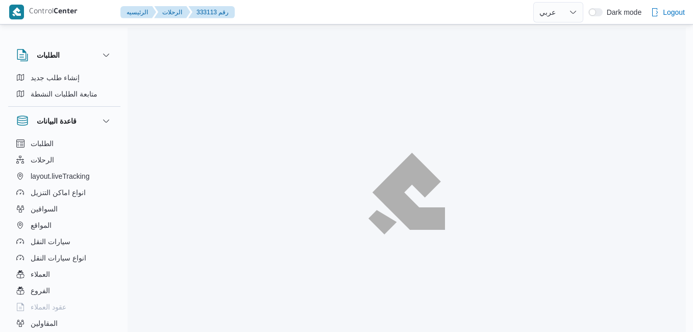
select select "ar"
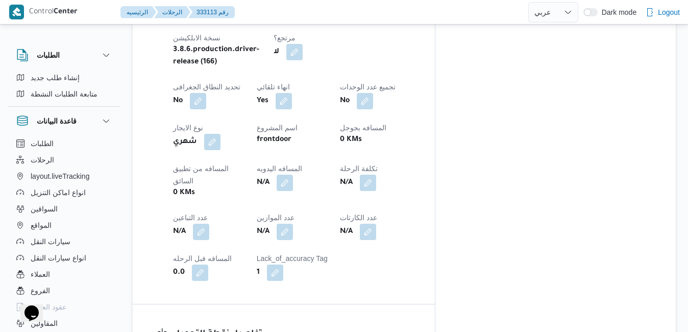
scroll to position [571, 0]
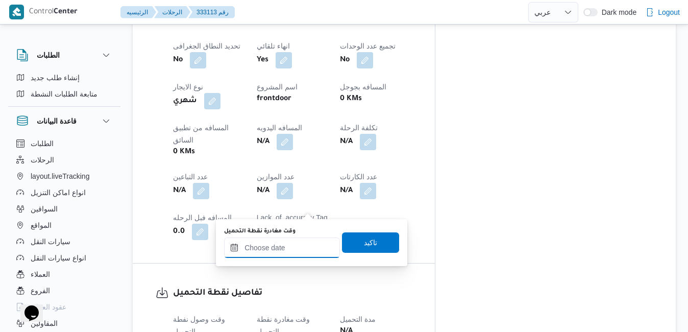
click at [295, 256] on input "وقت مغادرة نقطة التحميل" at bounding box center [282, 247] width 116 height 20
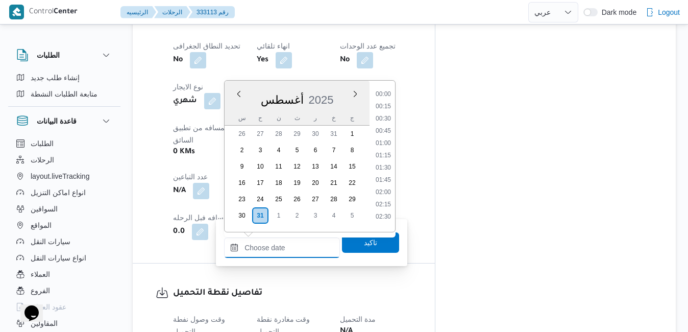
scroll to position [628, 0]
click at [346, 94] on div "أغسطس 2025" at bounding box center [296, 98] width 145 height 26
click at [380, 200] on li "07:45" at bounding box center [382, 199] width 23 height 10
type input "٣١/٠٨/٢٠٢٥ ٠٧:٤٥"
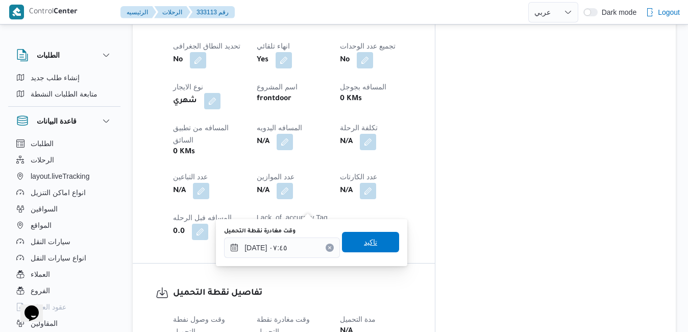
click at [364, 239] on span "تاكيد" at bounding box center [370, 242] width 13 height 12
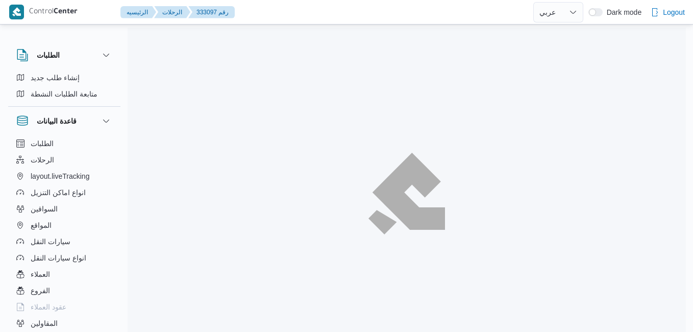
select select "ar"
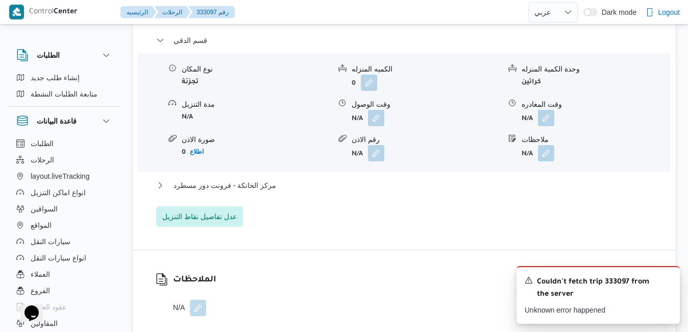
scroll to position [918, 0]
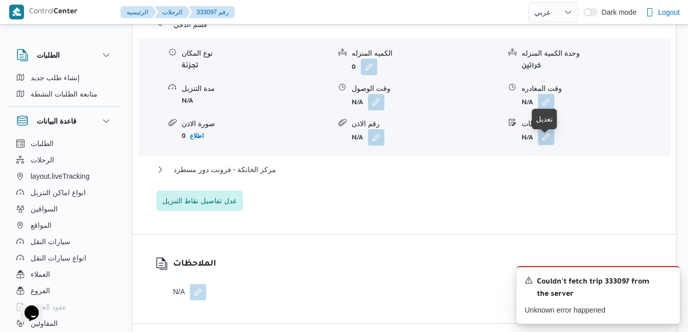
click at [542, 145] on button "button" at bounding box center [546, 137] width 16 height 16
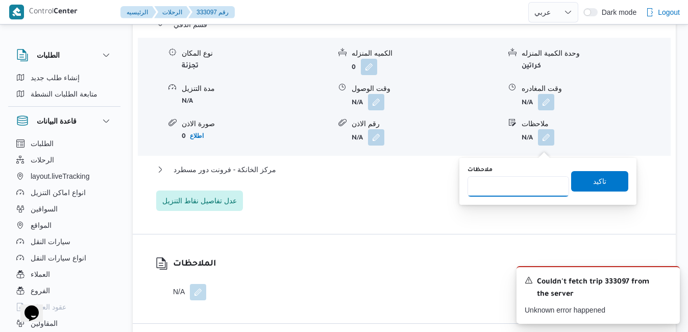
click at [517, 178] on input "ملاحظات" at bounding box center [518, 186] width 102 height 20
type input "دقي_مهندسين"
click at [604, 180] on span "تاكيد" at bounding box center [599, 180] width 57 height 20
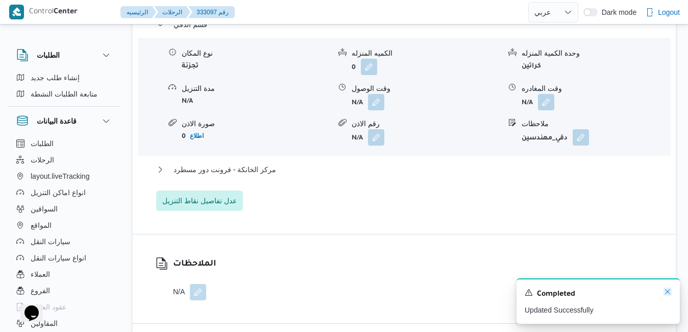
click at [669, 290] on icon "Dismiss toast" at bounding box center [667, 291] width 8 height 8
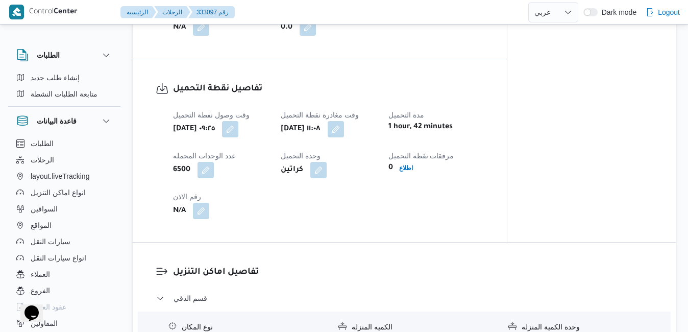
scroll to position [612, 0]
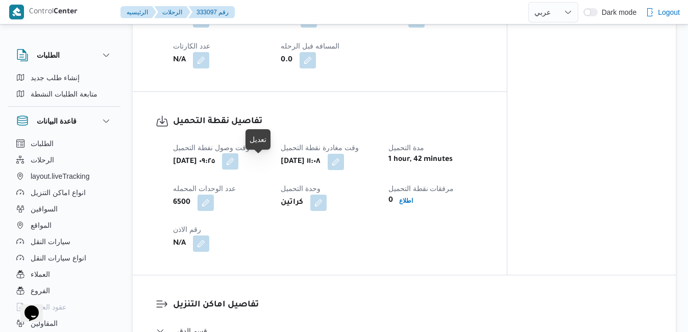
click at [238, 169] on button "button" at bounding box center [230, 161] width 16 height 16
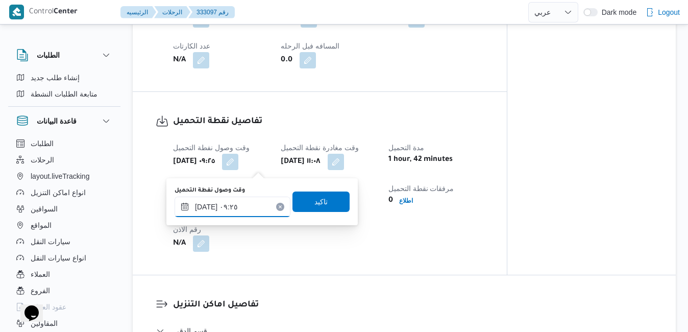
click at [243, 206] on input "[DATE] ٠٩:٢٥" at bounding box center [232, 206] width 116 height 20
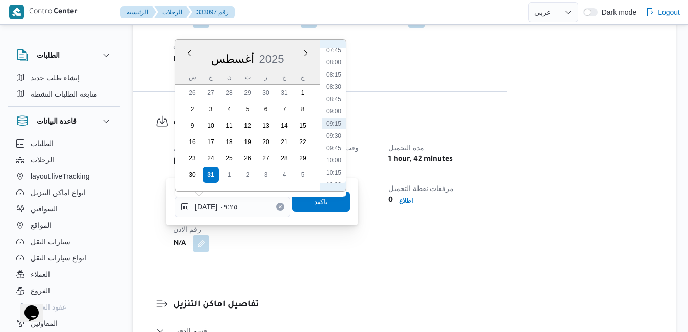
scroll to position [265, 0]
click at [335, 127] on li "07:00" at bounding box center [333, 131] width 23 height 10
type input "[DATE] ٠٧:٠٠"
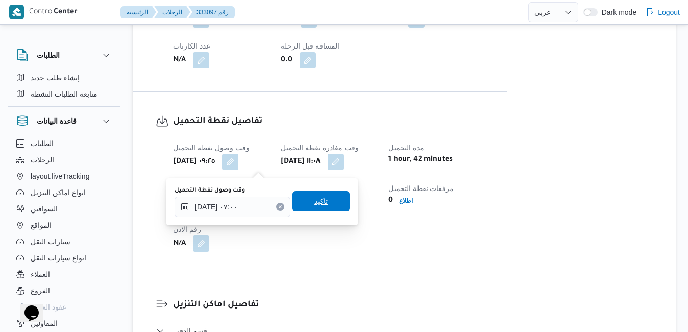
click at [305, 207] on span "تاكيد" at bounding box center [320, 201] width 57 height 20
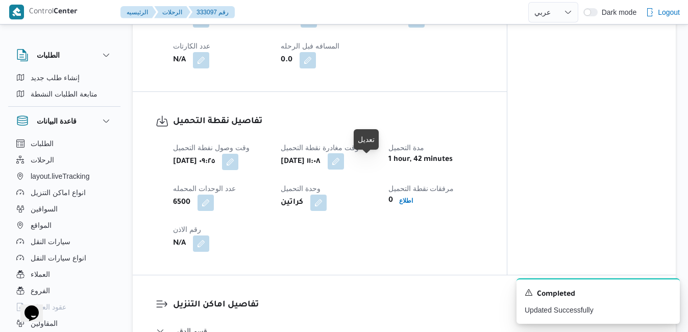
click at [344, 168] on button "button" at bounding box center [336, 161] width 16 height 16
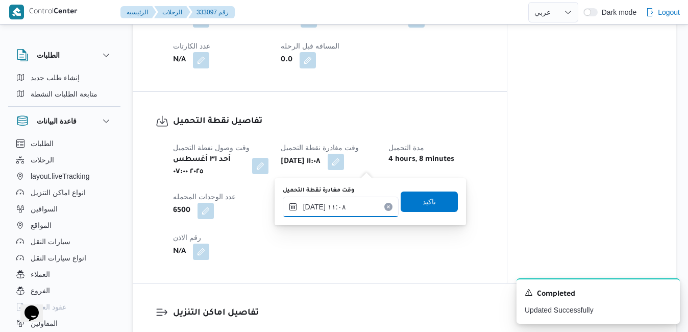
click at [329, 206] on input "[DATE] ١١:٠٨" at bounding box center [341, 206] width 116 height 20
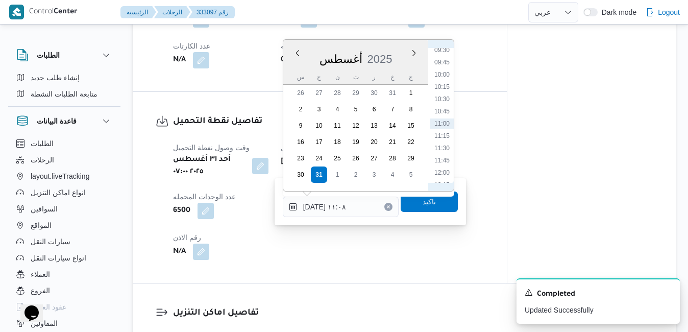
scroll to position [351, 0]
click at [443, 94] on li "08:00" at bounding box center [441, 94] width 23 height 10
type input "٣١/٠٨/٢٠٢٥ ٠٨:٠٠"
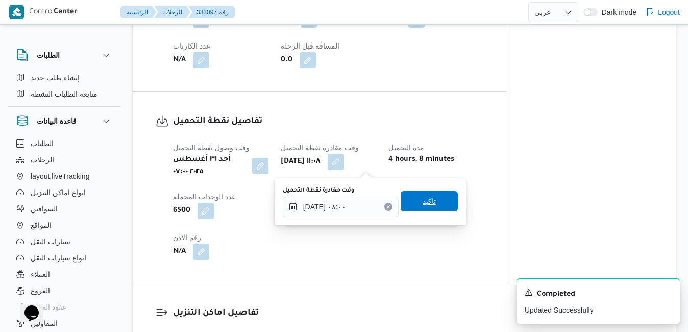
click at [422, 198] on span "تاكيد" at bounding box center [428, 201] width 13 height 12
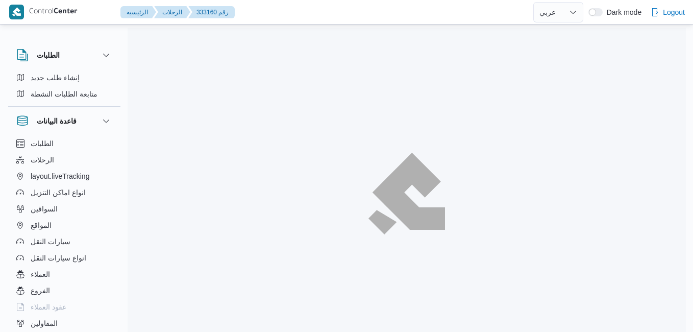
select select "ar"
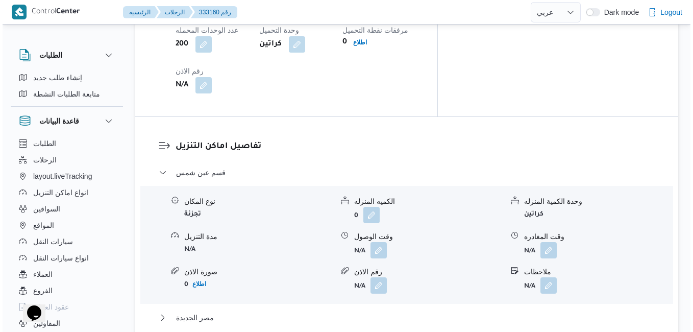
scroll to position [939, 0]
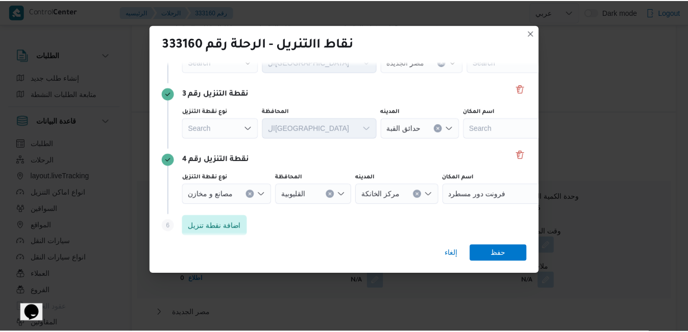
scroll to position [188, 0]
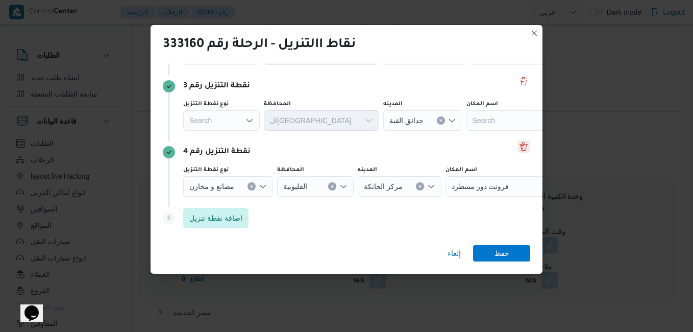
click at [520, 148] on button "Delete" at bounding box center [523, 146] width 12 height 12
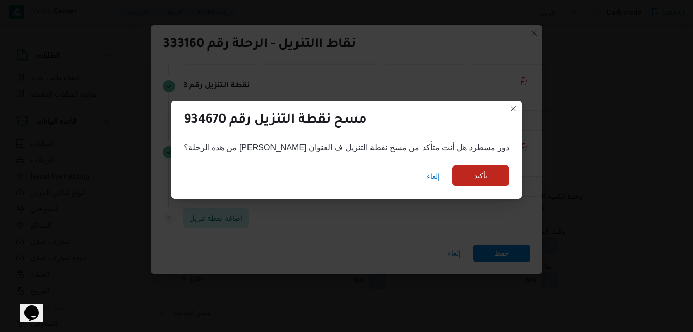
click at [474, 175] on span "تأكيد" at bounding box center [480, 175] width 13 height 12
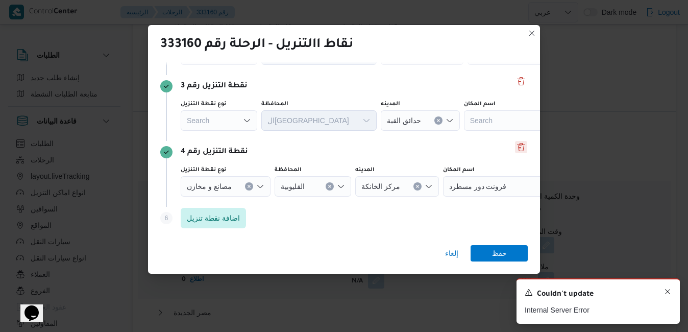
click at [668, 292] on icon "Dismiss toast" at bounding box center [667, 291] width 8 height 8
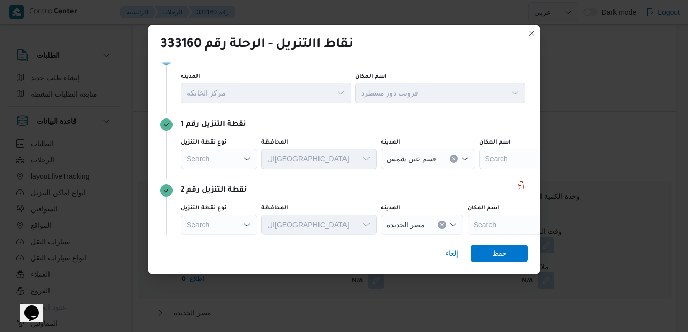
scroll to position [0, 0]
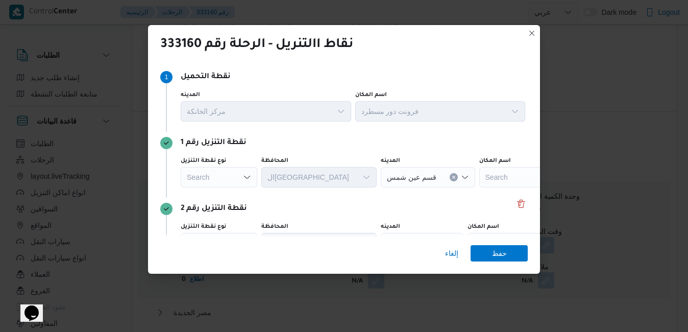
click at [247, 176] on icon "Open list of options" at bounding box center [247, 177] width 8 height 8
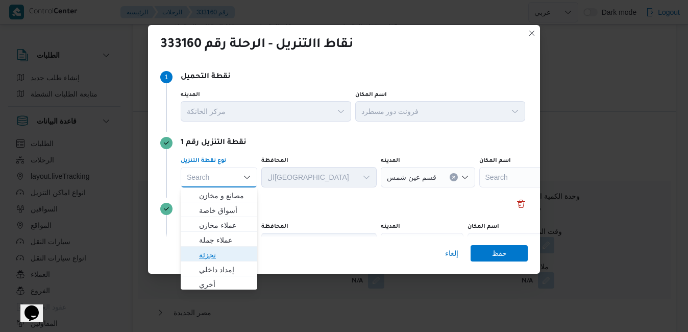
click at [223, 254] on span "تجزئة" at bounding box center [225, 254] width 52 height 12
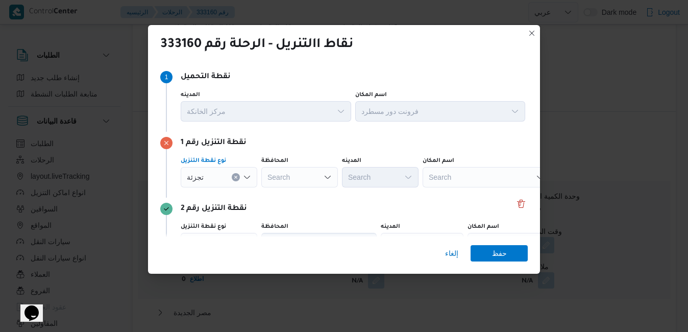
click at [311, 171] on div "Search" at bounding box center [299, 177] width 77 height 20
type input "القاهر"
click at [311, 197] on span "القاهر ة" at bounding box center [306, 195] width 52 height 12
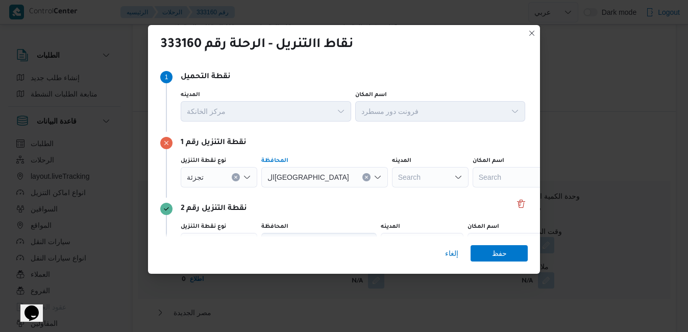
click at [392, 173] on div "Search" at bounding box center [430, 177] width 77 height 20
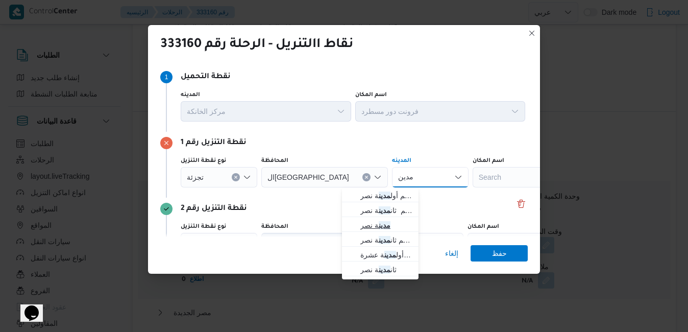
type input "مدين"
click at [385, 227] on mark "مدين" at bounding box center [385, 225] width 12 height 8
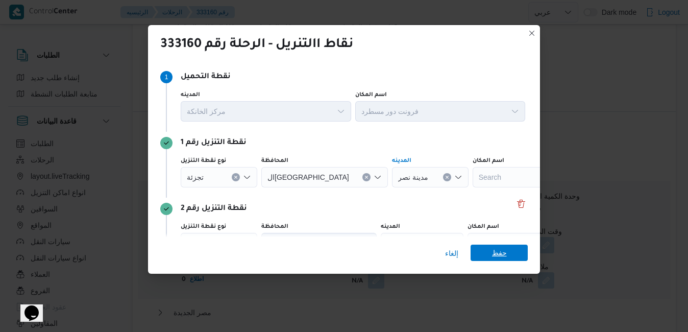
click at [485, 260] on span "حفظ" at bounding box center [498, 252] width 57 height 16
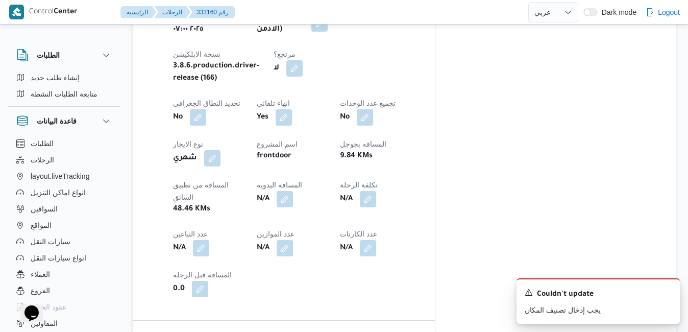
scroll to position [10, 0]
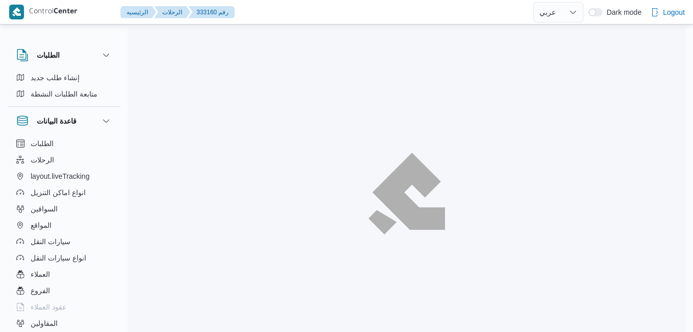
select select "ar"
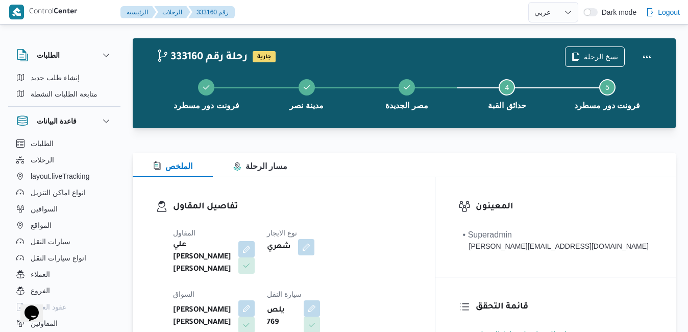
click at [444, 164] on div "الملخص مسار الرحلة" at bounding box center [404, 165] width 543 height 24
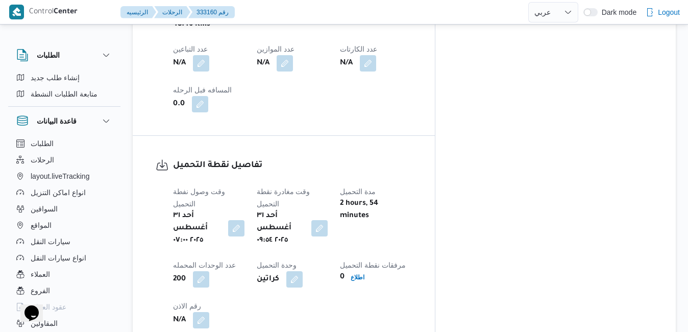
scroll to position [704, 0]
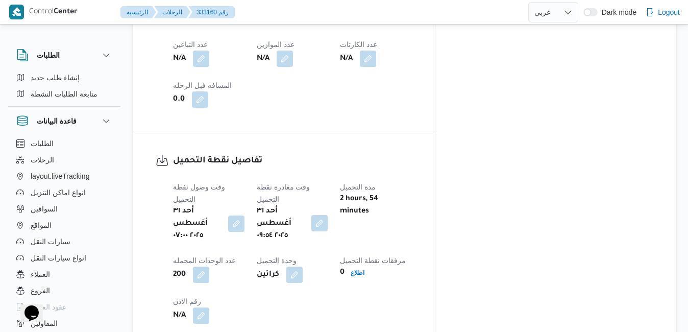
click at [328, 215] on button "button" at bounding box center [319, 223] width 16 height 16
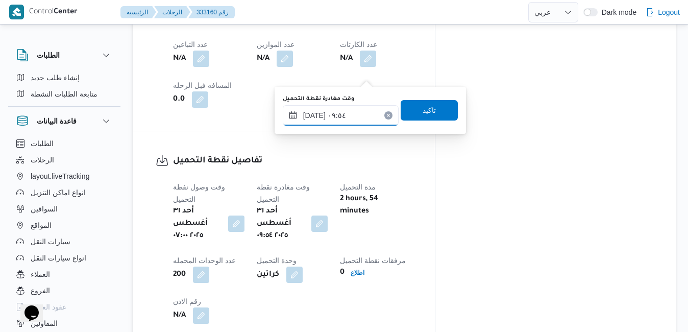
click at [340, 106] on input "٣١/٠٨/٢٠٢٥ ٠٩:٥٤" at bounding box center [341, 115] width 116 height 20
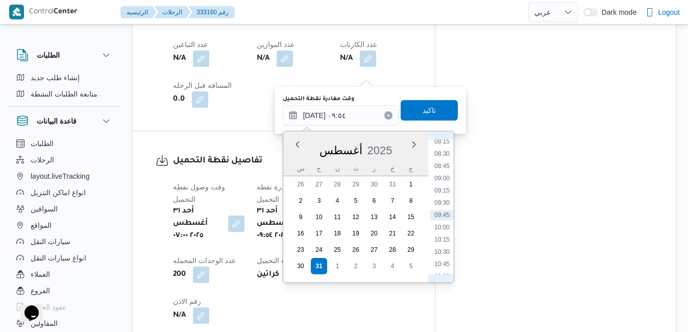
scroll to position [289, 0]
click at [442, 246] on li "08:00" at bounding box center [441, 247] width 23 height 10
type input "٣١/٠٨/٢٠٢٥ ٠٨:٠٠"
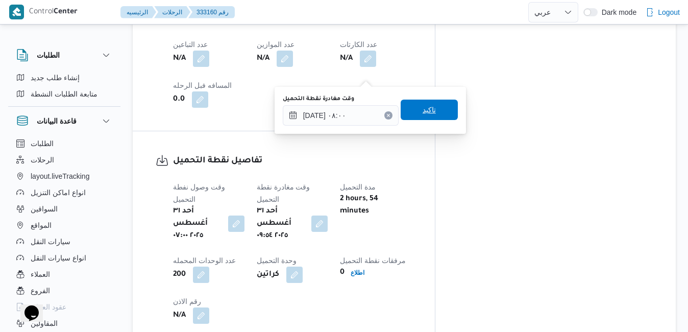
click at [441, 107] on span "تاكيد" at bounding box center [429, 109] width 57 height 20
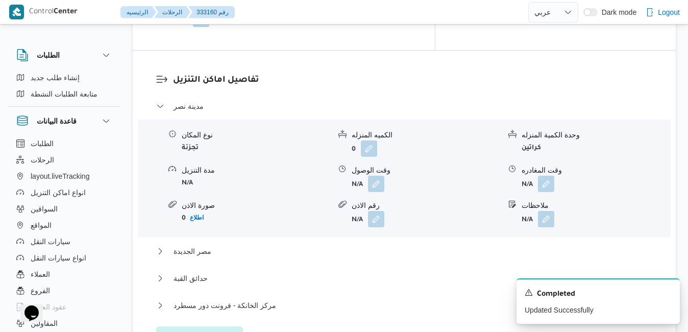
scroll to position [1050, 0]
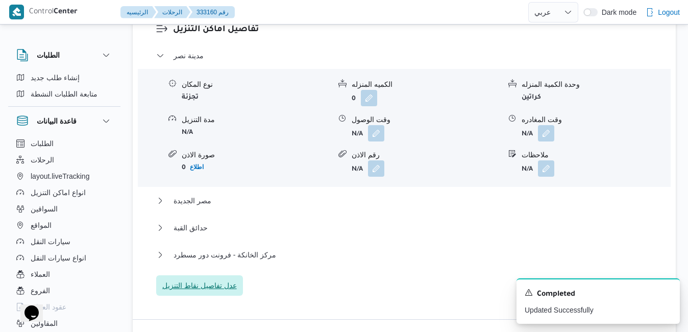
click at [225, 275] on span "عدل تفاصيل نقاط التنزيل" at bounding box center [199, 285] width 87 height 20
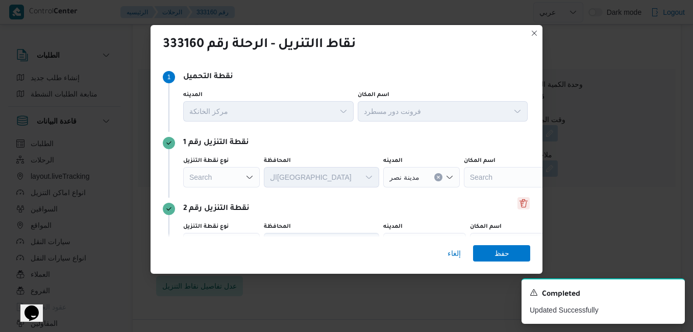
click at [518, 202] on button "Delete" at bounding box center [523, 203] width 12 height 12
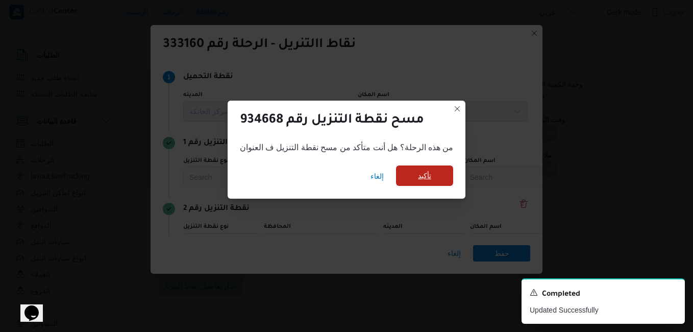
click at [445, 182] on span "تأكيد" at bounding box center [424, 175] width 57 height 20
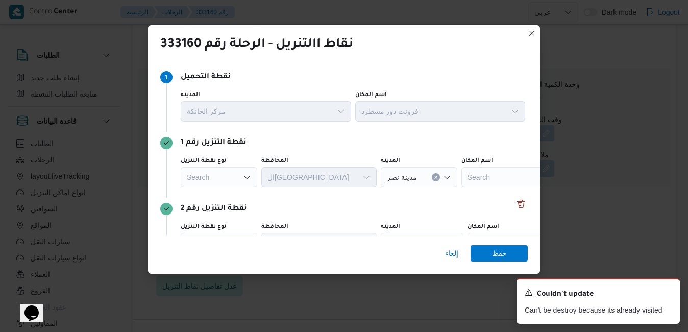
click at [461, 182] on div "Search" at bounding box center [525, 177] width 128 height 20
click at [376, 207] on div "نقطة التنزيل رقم 2" at bounding box center [343, 209] width 367 height 12
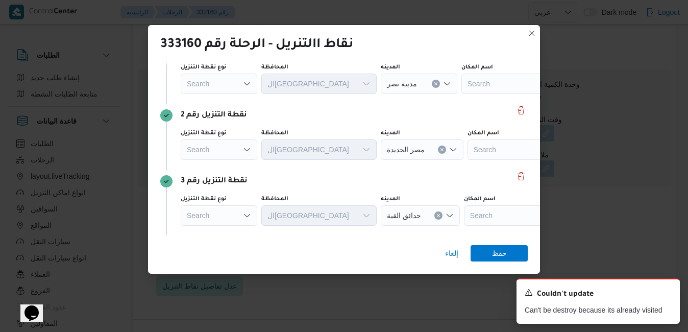
scroll to position [103, 0]
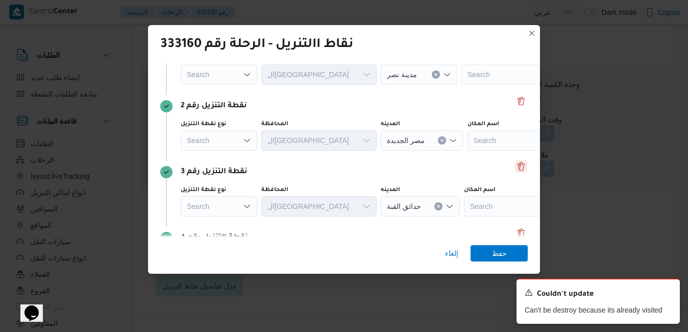
click at [515, 161] on div "نقطة التنزيل رقم 3 نوع نقطة التنزيل Search المحافظة القاهرة المدينه حدائق القبة…" at bounding box center [343, 194] width 367 height 66
click at [515, 166] on button "Delete" at bounding box center [521, 166] width 12 height 12
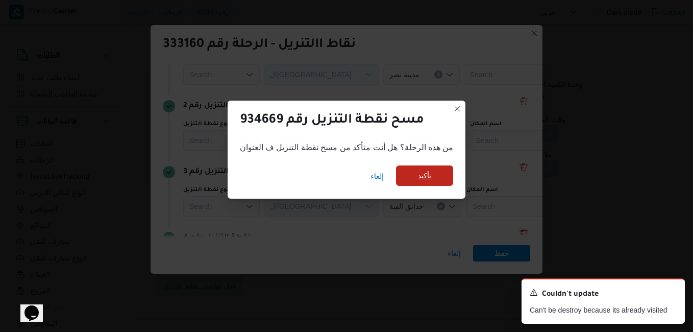
click at [447, 173] on span "تأكيد" at bounding box center [424, 175] width 57 height 20
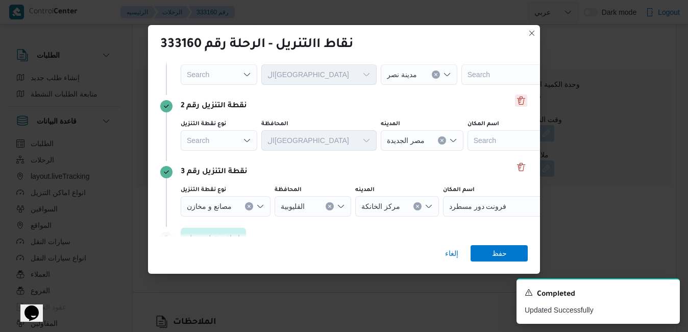
click at [521, 98] on button "Delete" at bounding box center [521, 100] width 12 height 12
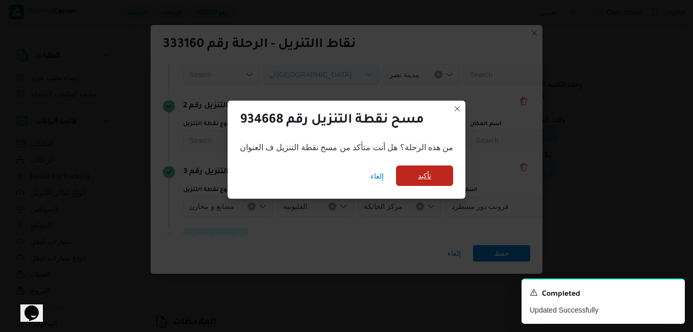
click at [427, 177] on span "تأكيد" at bounding box center [424, 175] width 13 height 12
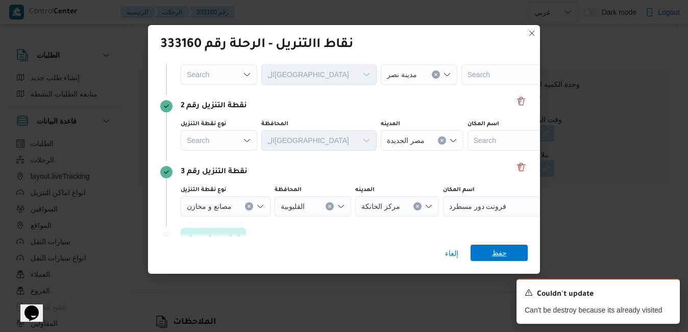
click at [494, 250] on span "حفظ" at bounding box center [499, 252] width 15 height 16
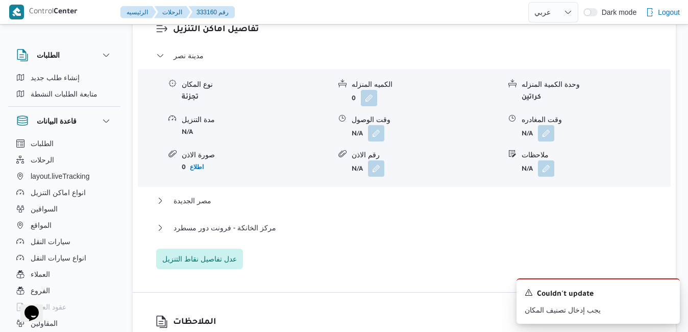
click at [405, 292] on div "الملاحظات N/A" at bounding box center [404, 336] width 543 height 89
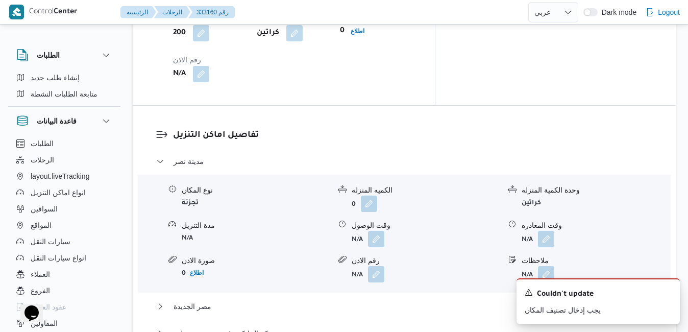
scroll to position [969, 0]
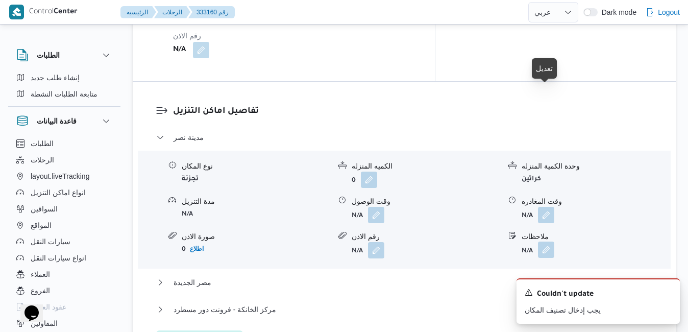
click at [546, 241] on button "button" at bounding box center [546, 249] width 16 height 16
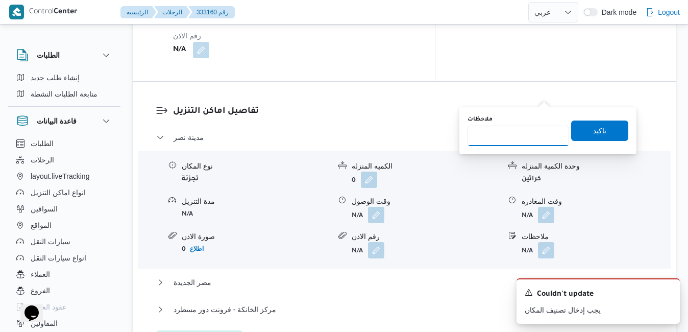
click at [523, 134] on input "ملاحظات" at bounding box center [518, 136] width 102 height 20
type input "مدينه نصر فقط"
click at [582, 127] on span "تاكيد" at bounding box center [599, 130] width 57 height 20
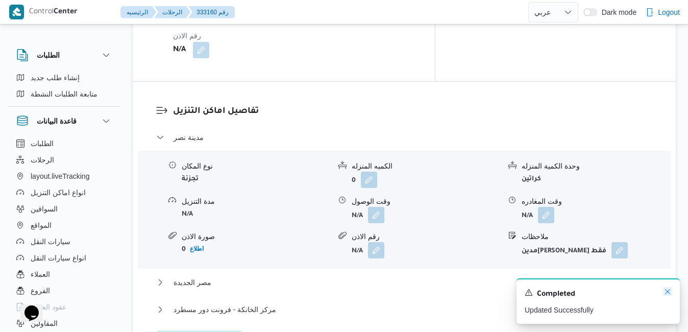
click at [665, 290] on icon "Dismiss toast" at bounding box center [667, 291] width 8 height 8
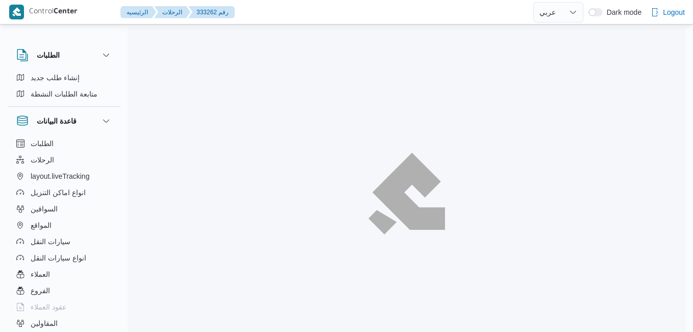
select select "ar"
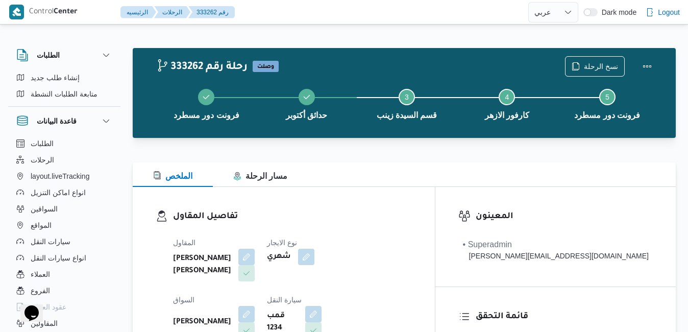
click at [371, 205] on div "تفاصيل المقاول المقاول [PERSON_NAME] [PERSON_NAME] نوع الايجار شهري السواق [PER…" at bounding box center [284, 305] width 302 height 236
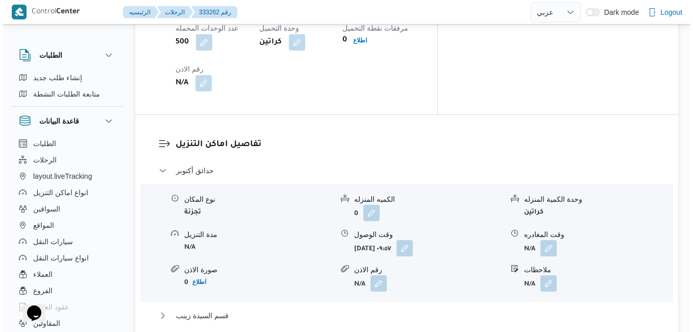
scroll to position [918, 0]
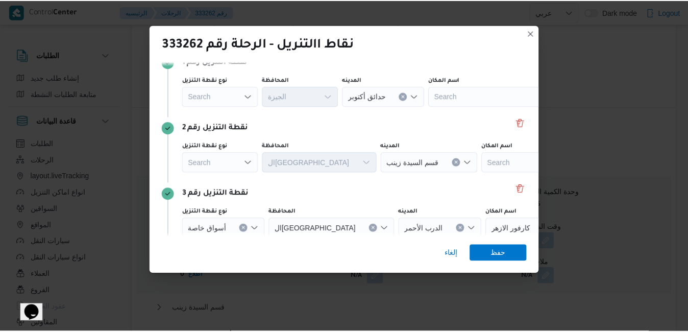
scroll to position [84, 0]
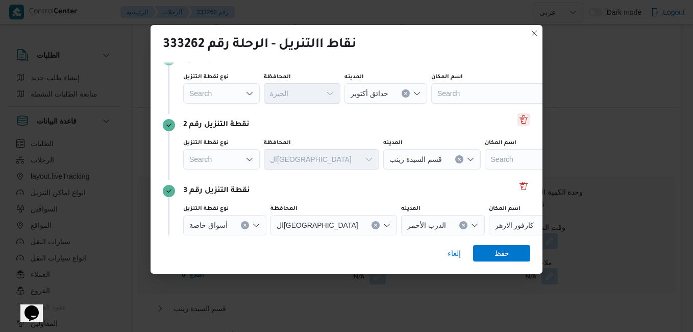
click at [517, 120] on button "Delete" at bounding box center [523, 119] width 12 height 12
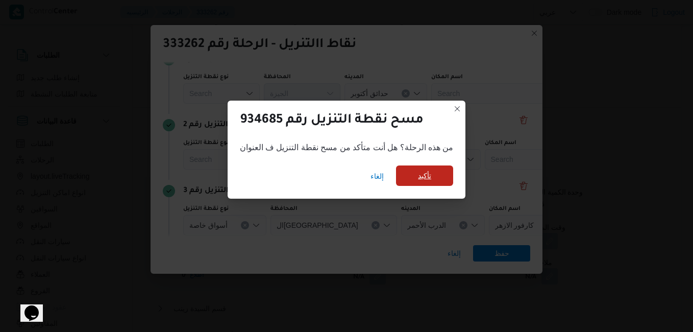
click at [423, 177] on span "تأكيد" at bounding box center [424, 175] width 13 height 12
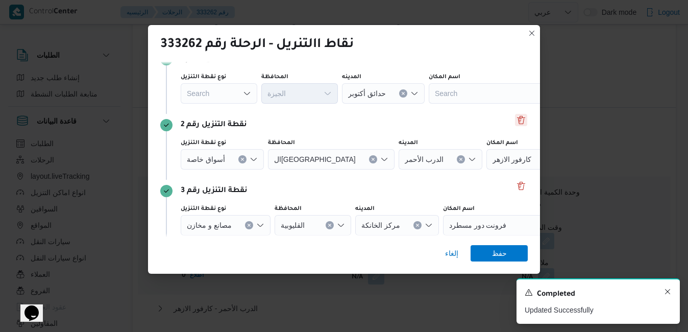
click at [665, 292] on icon "Dismiss toast" at bounding box center [667, 291] width 8 height 8
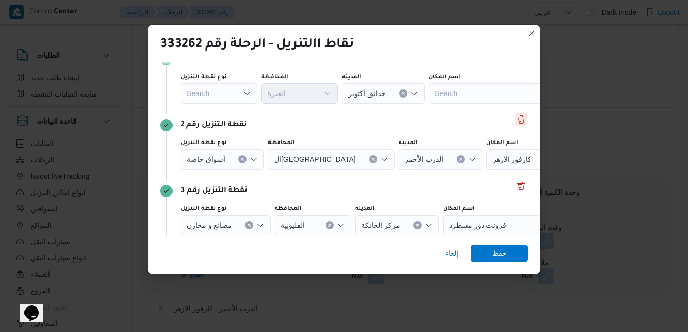
click at [515, 124] on button "Delete" at bounding box center [521, 119] width 12 height 12
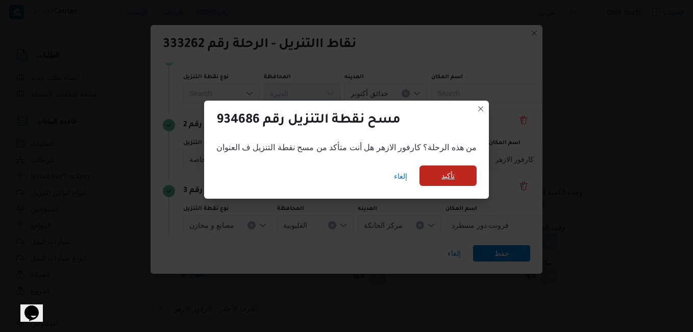
click at [449, 173] on span "تأكيد" at bounding box center [447, 175] width 13 height 12
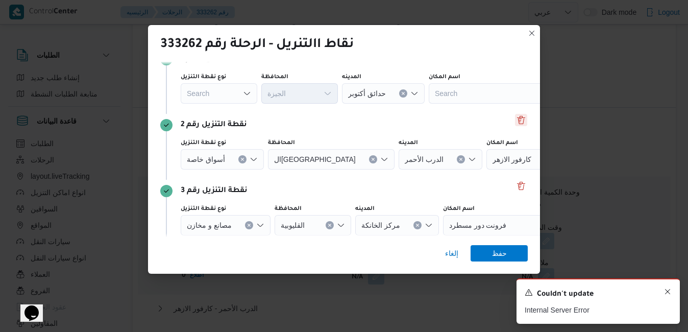
click at [667, 292] on icon "Dismiss toast" at bounding box center [667, 291] width 5 height 5
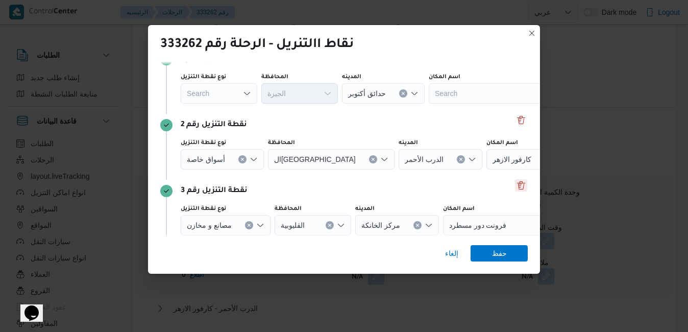
click at [520, 187] on button "Delete" at bounding box center [521, 185] width 12 height 12
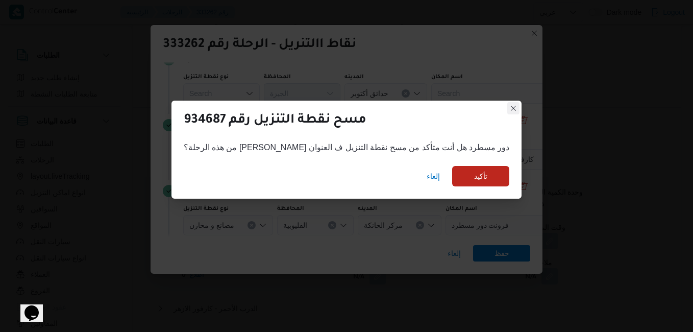
click at [507, 108] on button "Closes this modal window" at bounding box center [513, 108] width 12 height 12
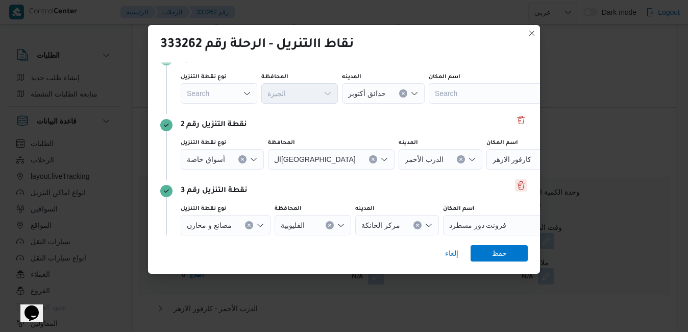
click at [515, 187] on button "Delete" at bounding box center [521, 185] width 12 height 12
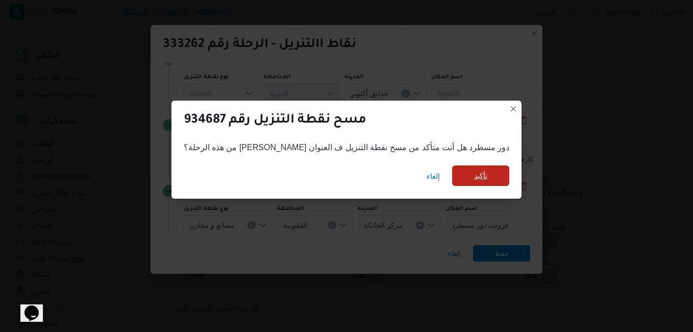
click at [452, 174] on span "تأكيد" at bounding box center [480, 175] width 57 height 20
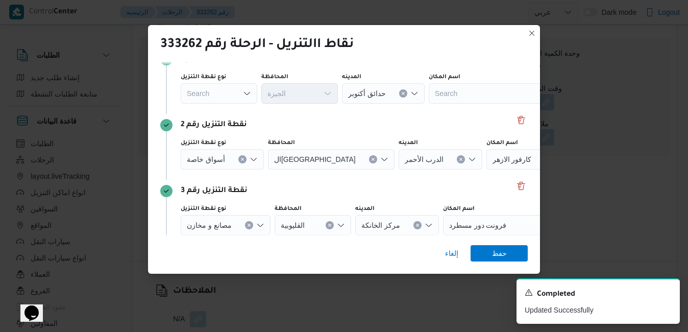
scroll to position [57, 0]
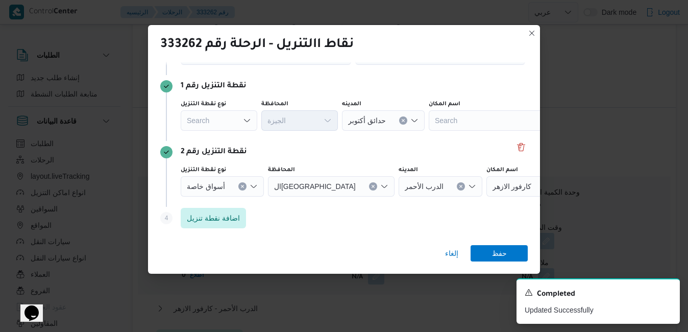
click at [410, 205] on div "نقطة التنزيل رقم 2 نوع نقطة التنزيل أسواق خاصة المحافظة القاهرة المدينه الدرب ا…" at bounding box center [343, 174] width 367 height 66
click at [252, 186] on icon "Open list of options" at bounding box center [253, 186] width 8 height 8
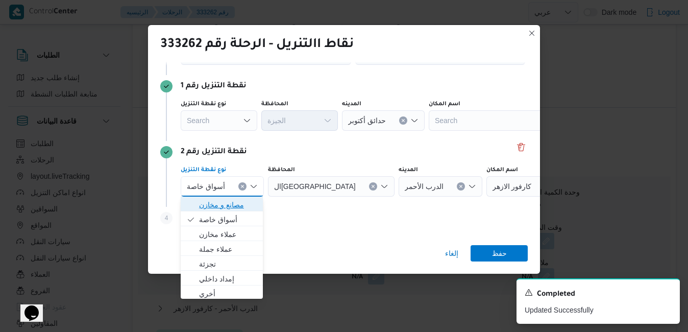
click at [239, 202] on span "مصانع و مخازن" at bounding box center [228, 204] width 58 height 12
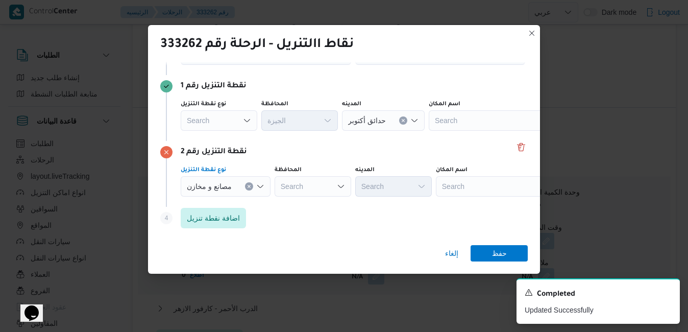
click at [467, 188] on div "Search" at bounding box center [500, 186] width 128 height 20
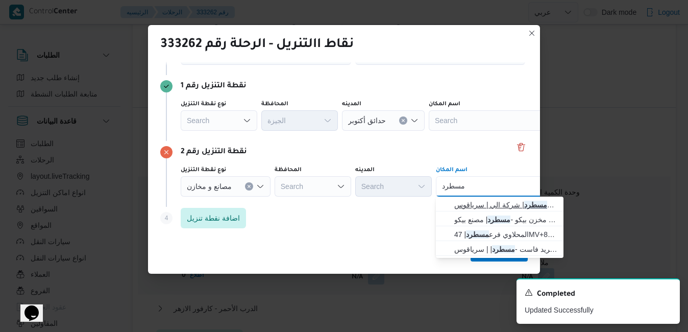
type input "مسطرد"
click at [476, 201] on span "فرونت دور مسطرد | شركة الي | سرياقوس" at bounding box center [505, 204] width 103 height 12
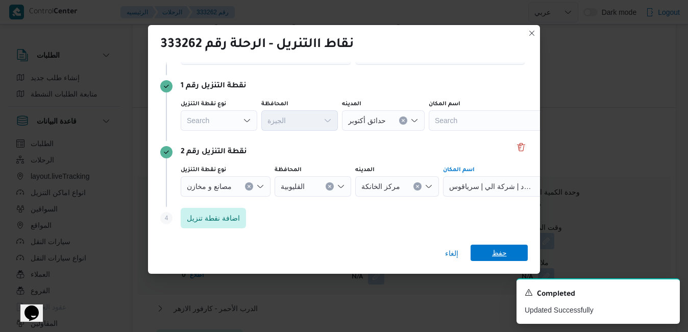
click at [502, 254] on span "حفظ" at bounding box center [499, 252] width 15 height 16
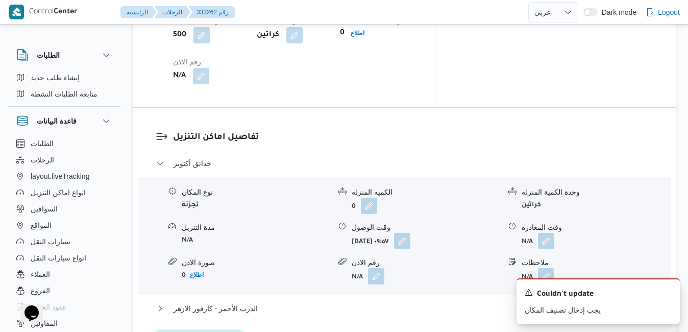
click at [380, 236] on div "تفاصيل اماكن التنزيل حدائق أكتوبر نوع المكان تجزئة الكميه المنزله 0 وحدة الكمية…" at bounding box center [404, 240] width 543 height 265
click at [668, 292] on icon "Dismiss toast" at bounding box center [667, 291] width 8 height 8
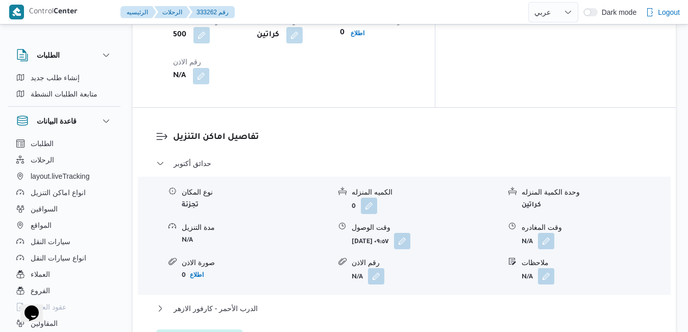
click at [425, 235] on div "تفاصيل اماكن التنزيل حدائق أكتوبر نوع المكان تجزئة الكميه المنزله 0 وحدة الكمية…" at bounding box center [404, 240] width 543 height 265
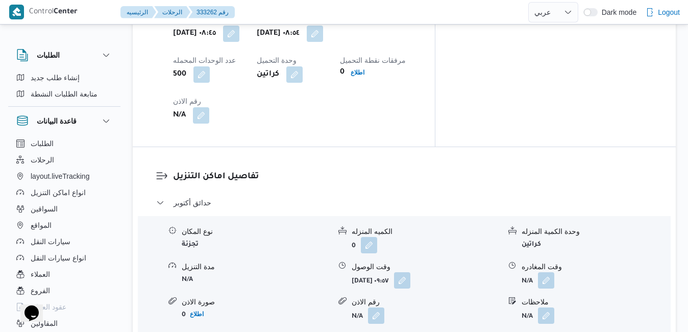
scroll to position [878, 0]
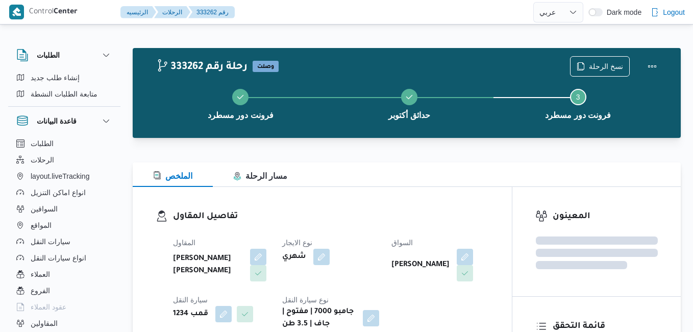
select select "ar"
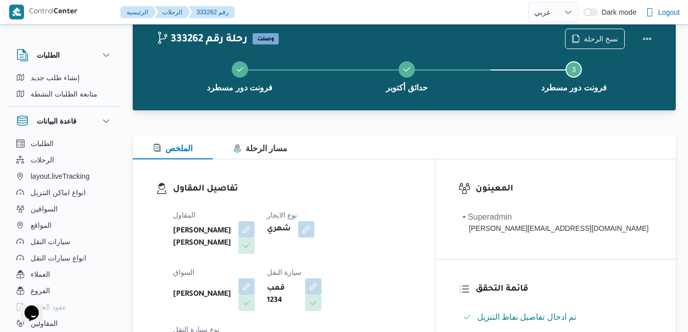
click at [408, 157] on div "الملخص مسار الرحلة" at bounding box center [404, 147] width 543 height 24
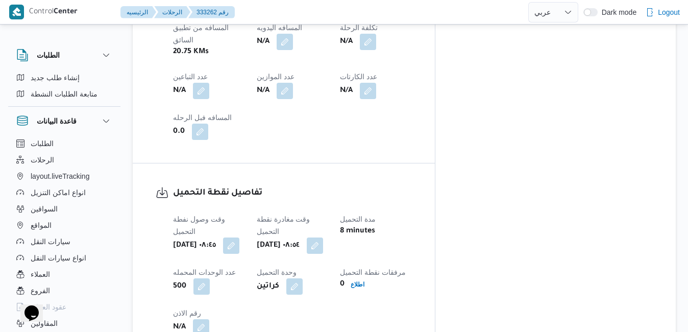
scroll to position [660, 0]
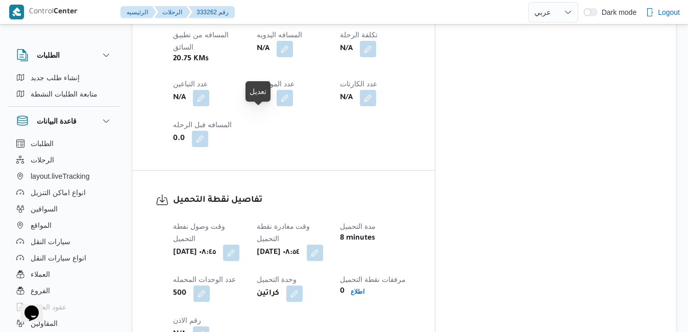
click at [239, 244] on span at bounding box center [228, 252] width 21 height 16
click at [239, 244] on button "button" at bounding box center [231, 252] width 16 height 16
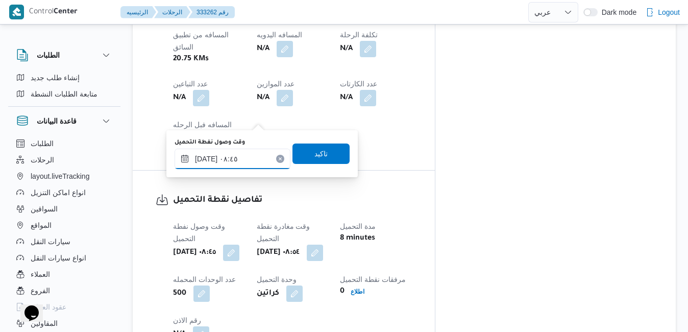
click at [239, 156] on input "[DATE] ٠٨:٤٥" at bounding box center [232, 158] width 116 height 20
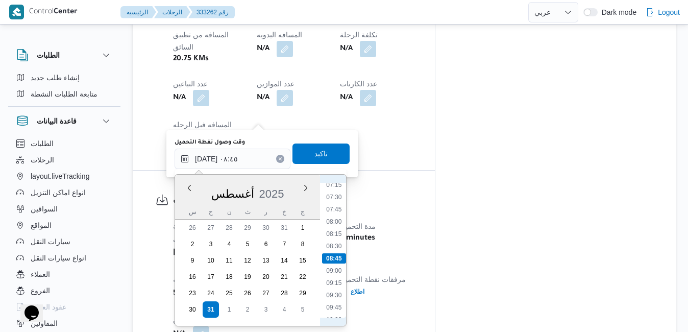
scroll to position [240, 0]
click at [332, 290] on li "07:00" at bounding box center [333, 290] width 23 height 10
type input "[DATE] ٠٧:٠٠"
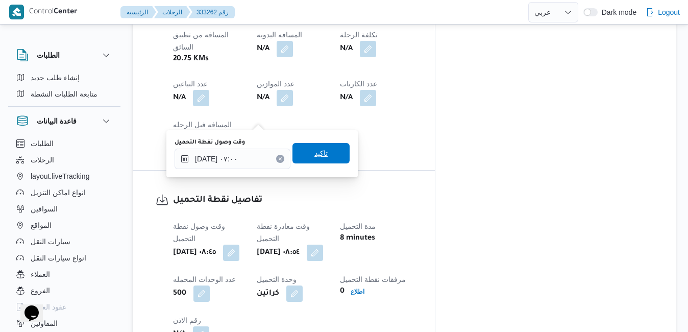
click at [326, 152] on span "تاكيد" at bounding box center [320, 153] width 57 height 20
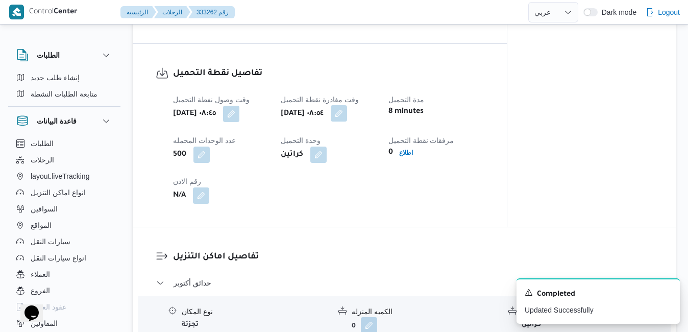
click at [347, 113] on button "button" at bounding box center [339, 113] width 16 height 16
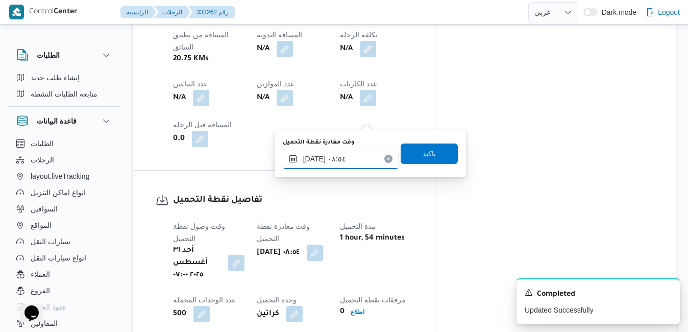
click at [341, 160] on input "[DATE] ٠٨:٥٤" at bounding box center [341, 158] width 116 height 20
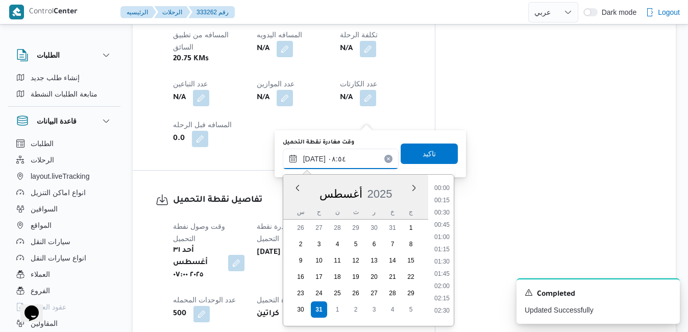
scroll to position [358, 0]
click at [449, 209] on li "07:45" at bounding box center [441, 209] width 23 height 10
type input "[DATE] ٠٧:٤٥"
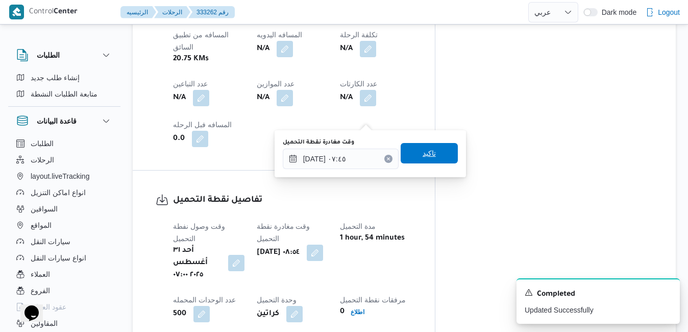
click at [429, 159] on span "تاكيد" at bounding box center [429, 153] width 57 height 20
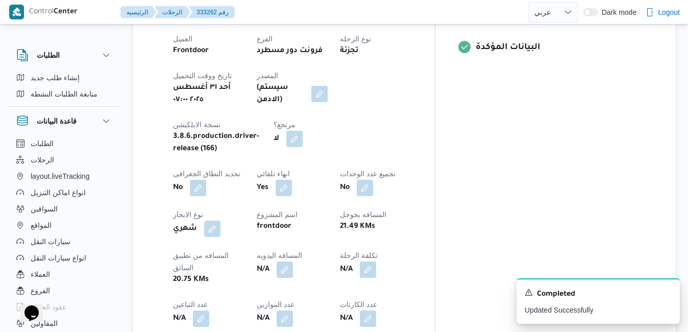
scroll to position [436, 0]
